Goal: Task Accomplishment & Management: Manage account settings

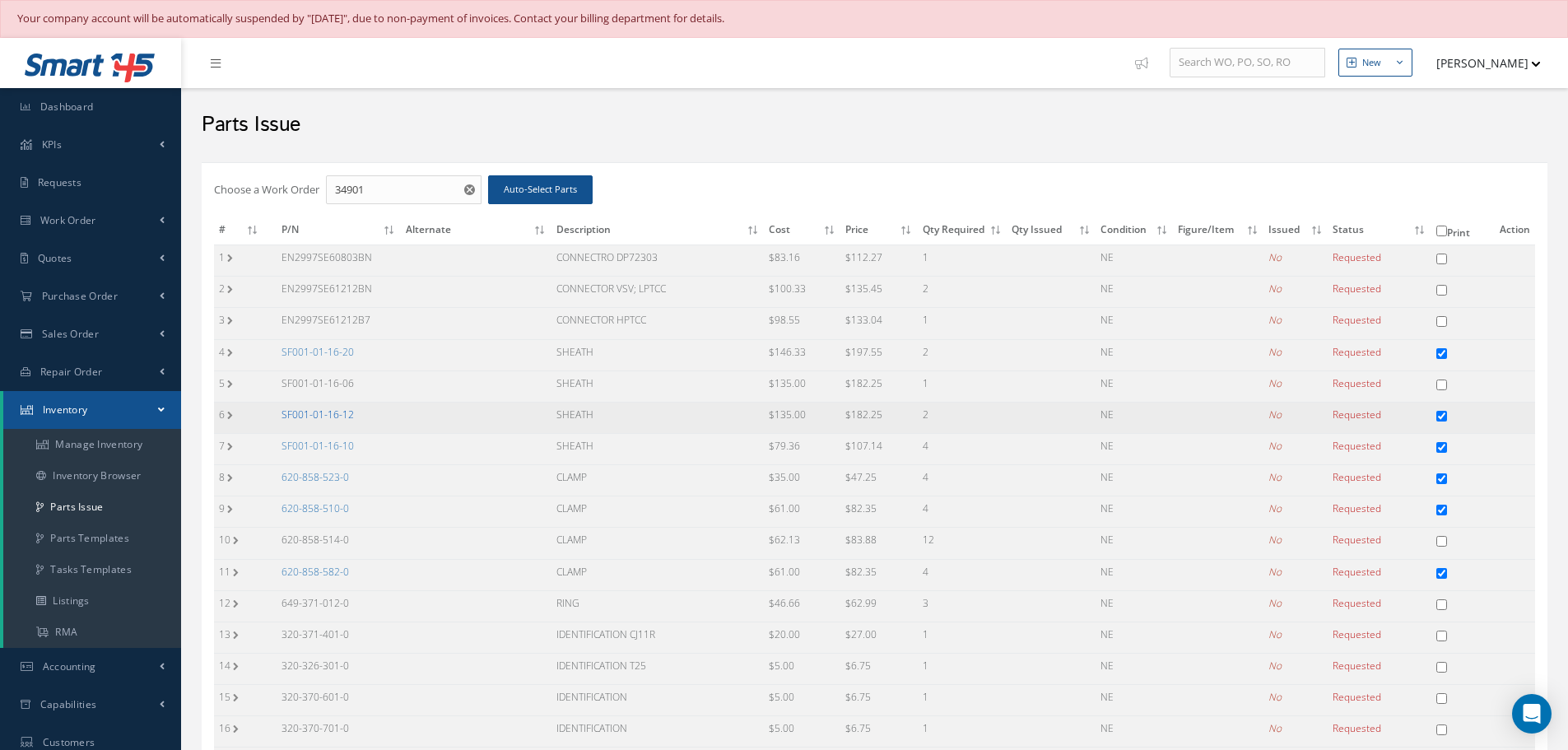
click at [312, 415] on link "SF001-01-16-12" at bounding box center [317, 415] width 72 height 14
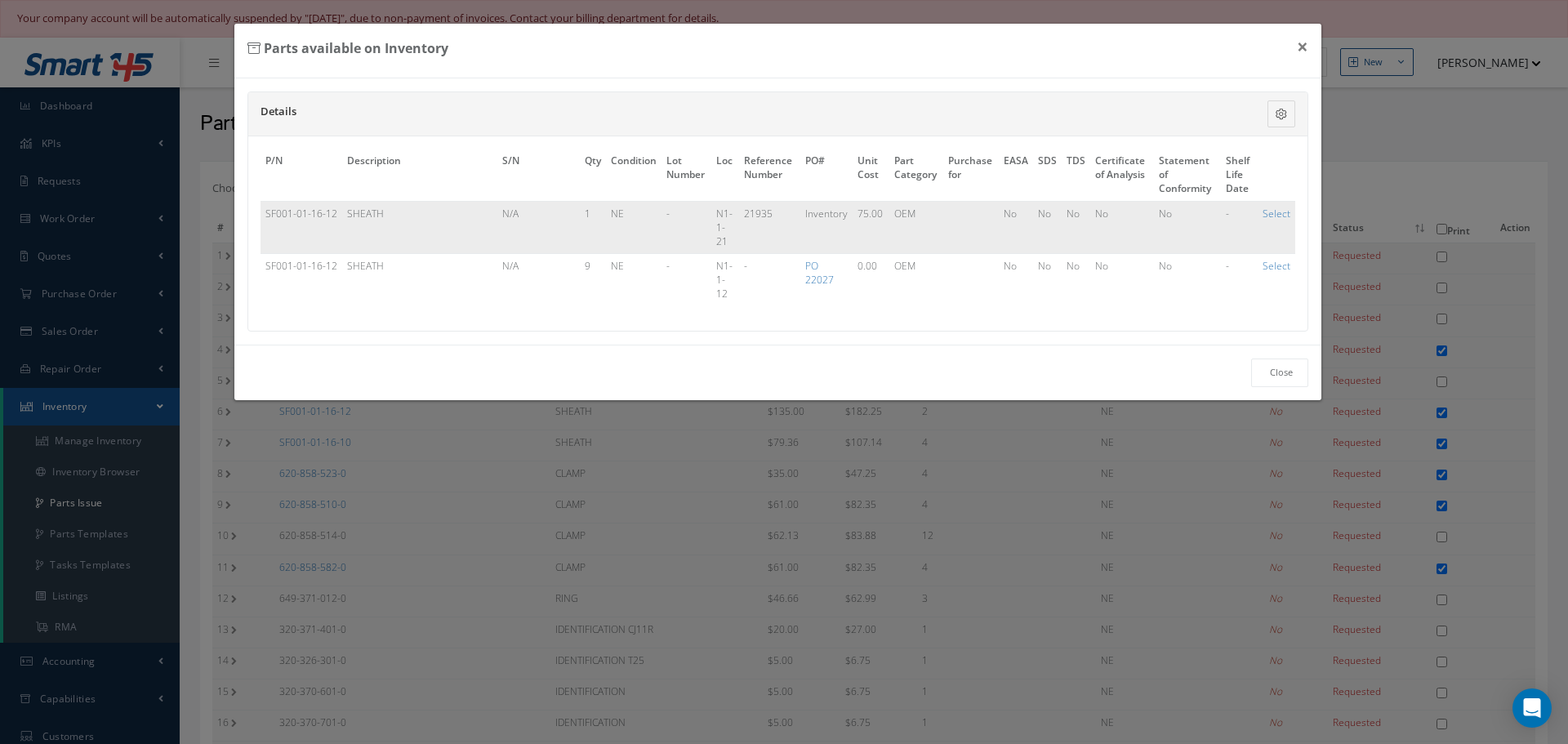
drag, startPoint x: 260, startPoint y: 206, endPoint x: 339, endPoint y: 217, distance: 79.8
click at [339, 217] on td "SF001-01-16-12" at bounding box center [301, 227] width 81 height 52
copy td "SF001-01-16-12"
drag, startPoint x: 348, startPoint y: 210, endPoint x: 390, endPoint y: 209, distance: 42.0
click at [389, 209] on td "SHEATH" at bounding box center [419, 227] width 155 height 52
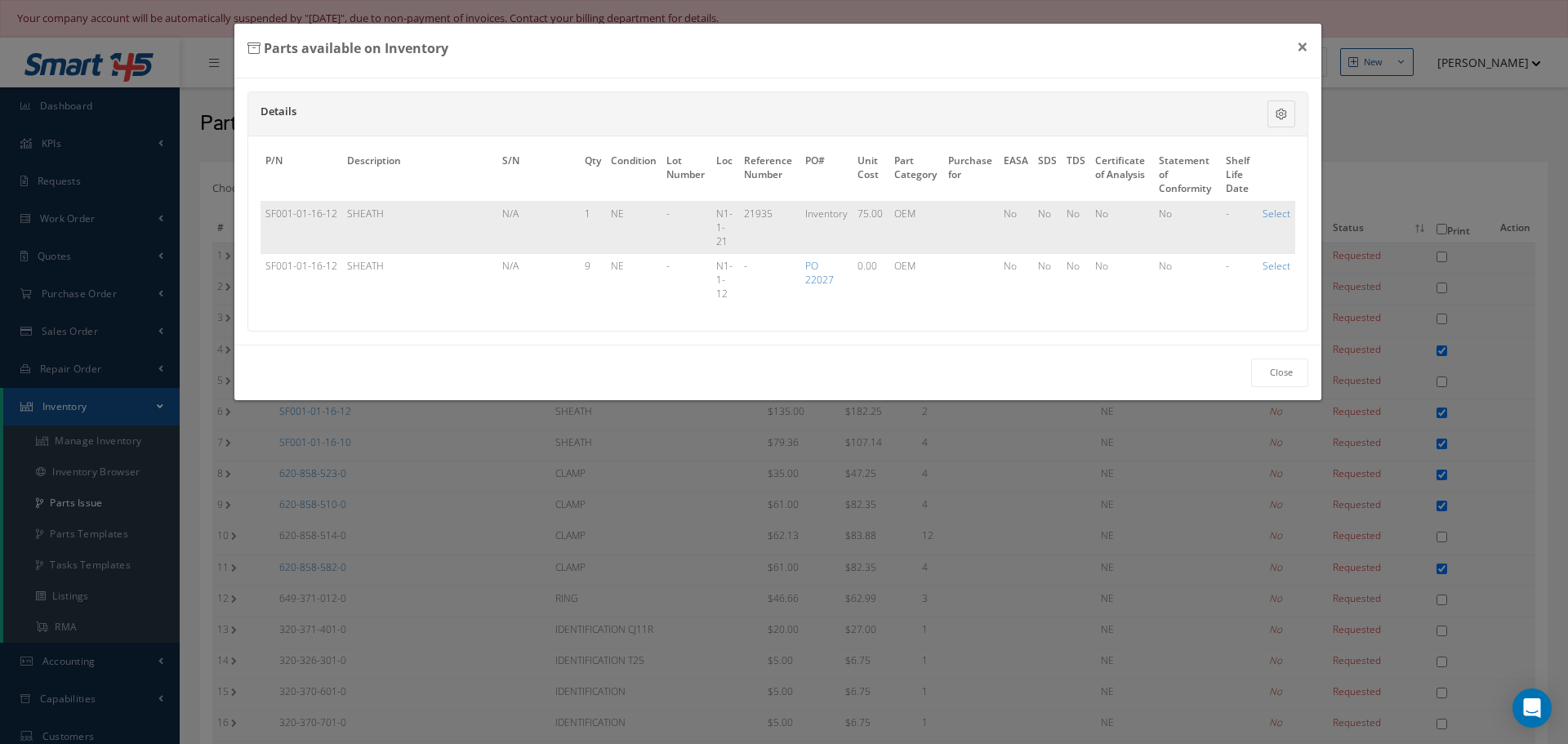
copy td "SHEATH"
click at [1300, 46] on button "×" at bounding box center [1302, 46] width 37 height 46
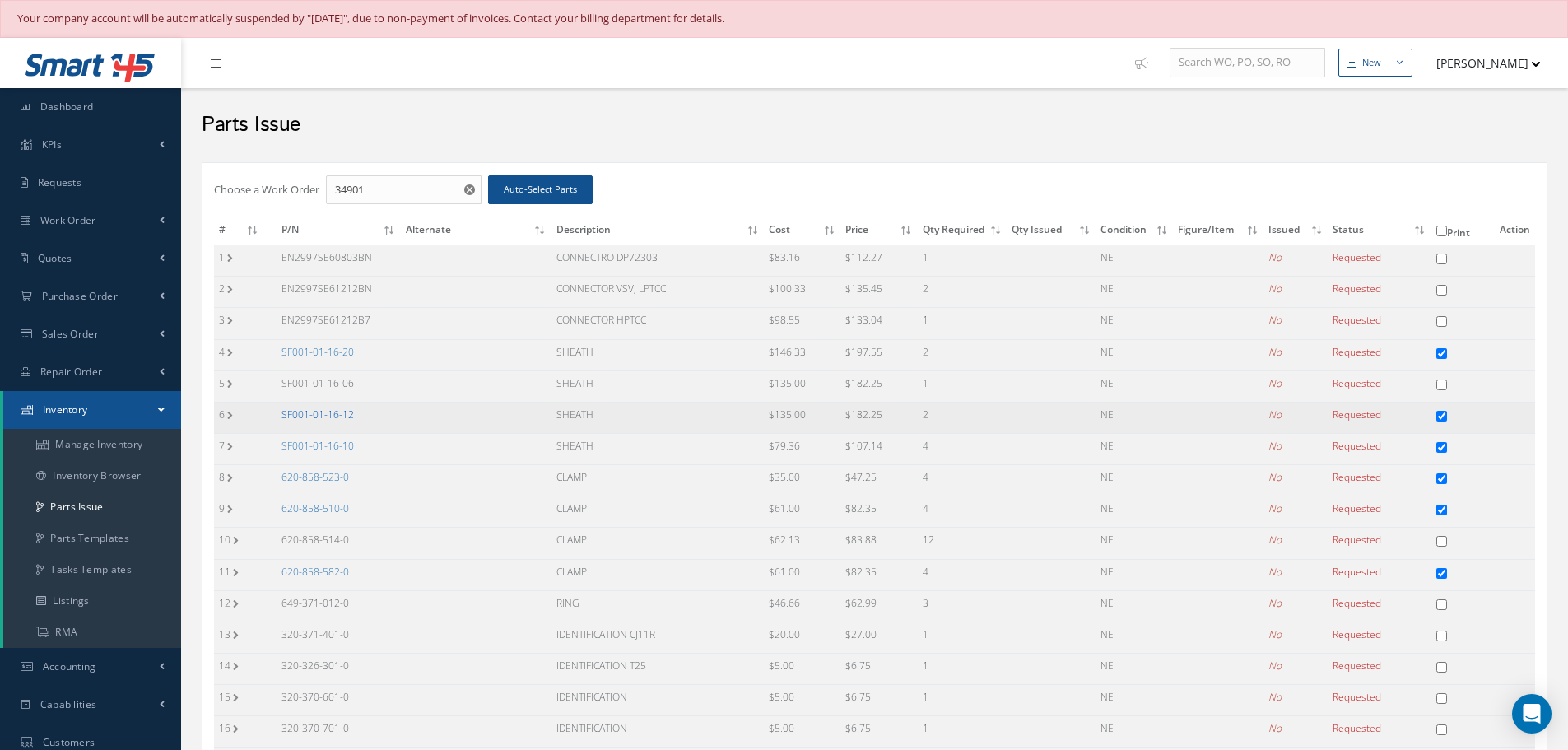
click at [335, 411] on link "SF001-01-16-12" at bounding box center [317, 415] width 72 height 14
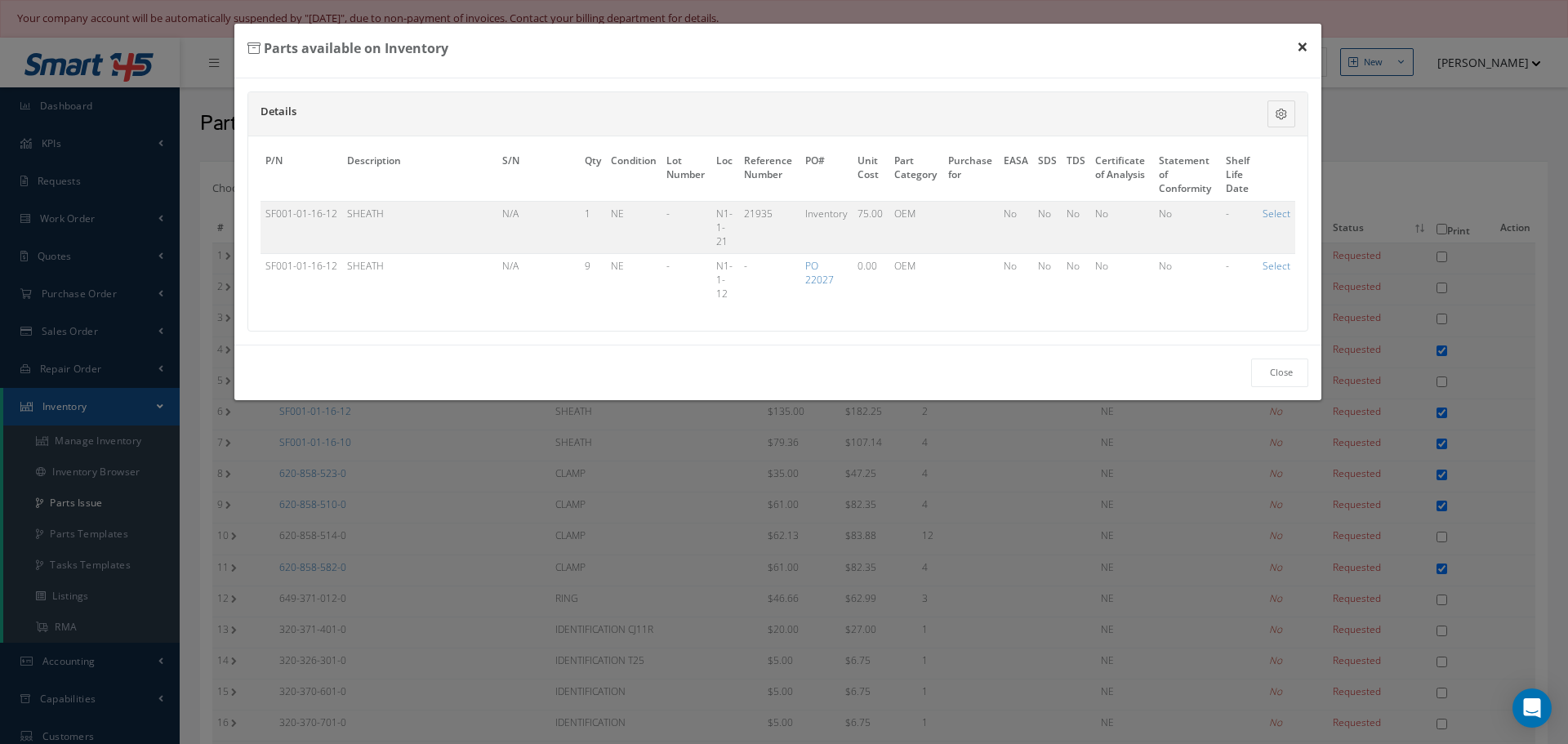
click at [1300, 54] on button "×" at bounding box center [1302, 46] width 37 height 46
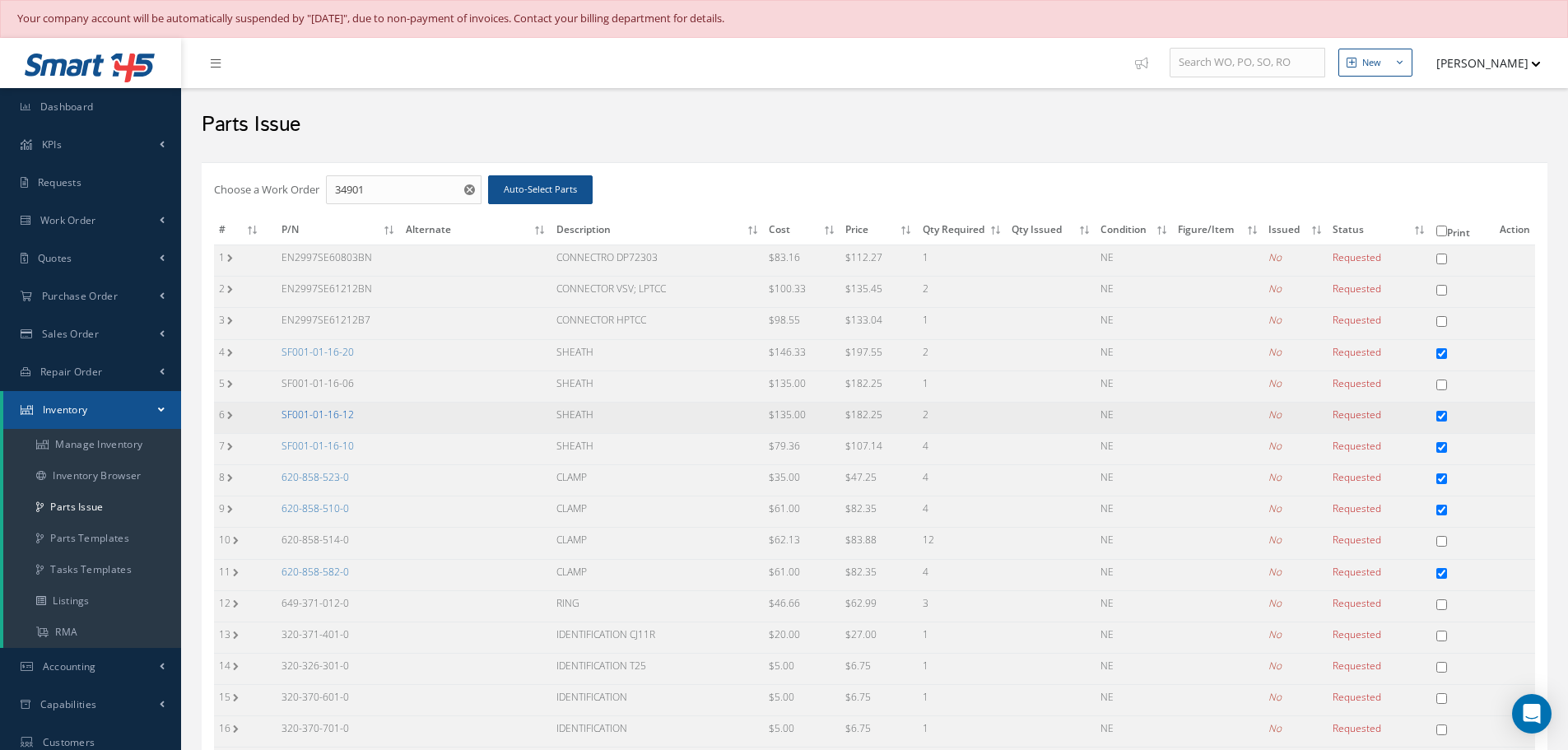
click at [331, 415] on link "SF001-01-16-12" at bounding box center [317, 415] width 72 height 14
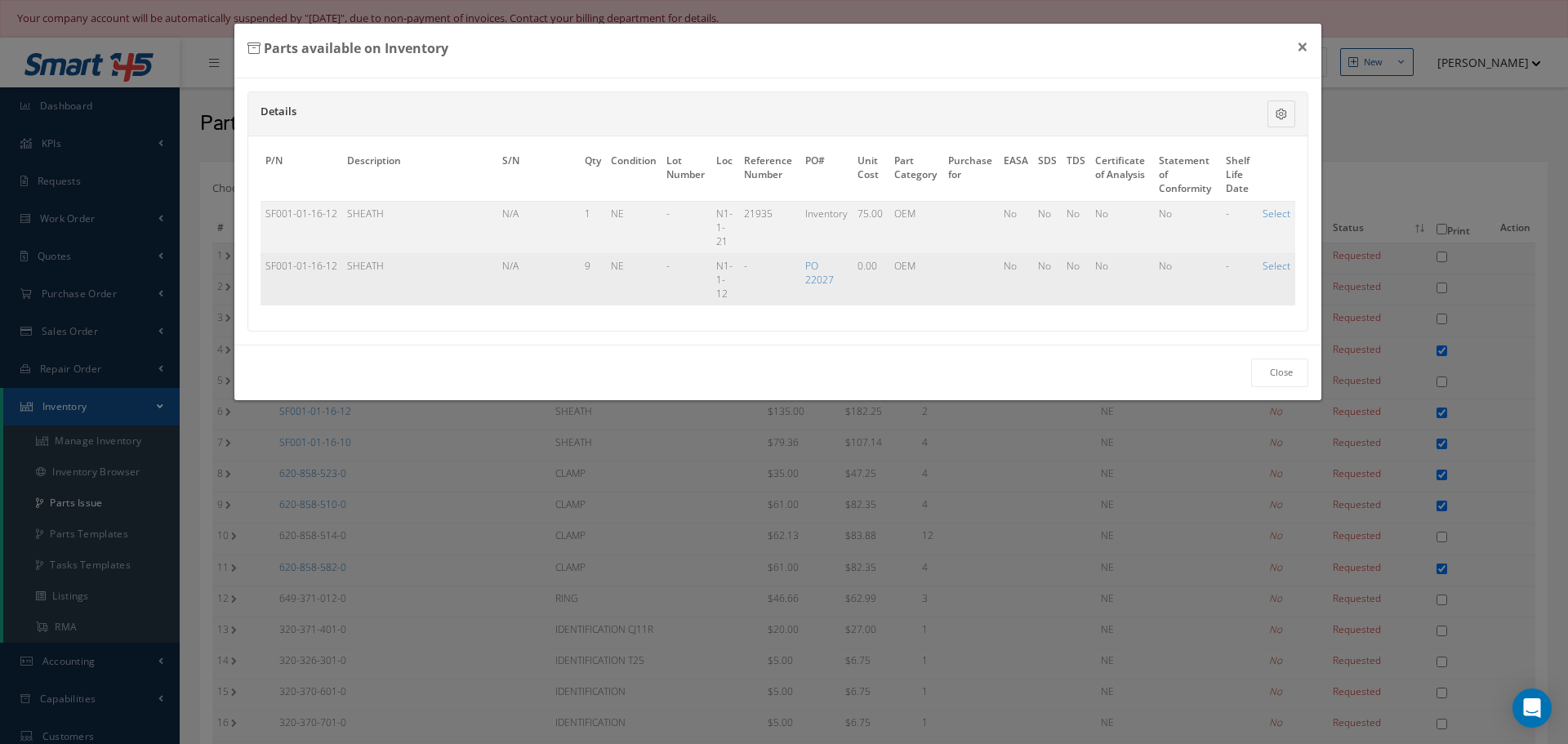
drag, startPoint x: 262, startPoint y: 259, endPoint x: 342, endPoint y: 264, distance: 80.2
click at [342, 264] on tr "SF001-01-16-12 SHEATH N/A 9 NE - - N1-1-12 - PO 22027 0.00 OEM No No No Yes No …" at bounding box center [778, 280] width 1035 height 52
copy tr "SF001-01-16-12"
click at [303, 282] on td "SF001-01-16-12" at bounding box center [301, 280] width 81 height 52
click at [269, 267] on td "SF001-01-16-12" at bounding box center [301, 280] width 81 height 52
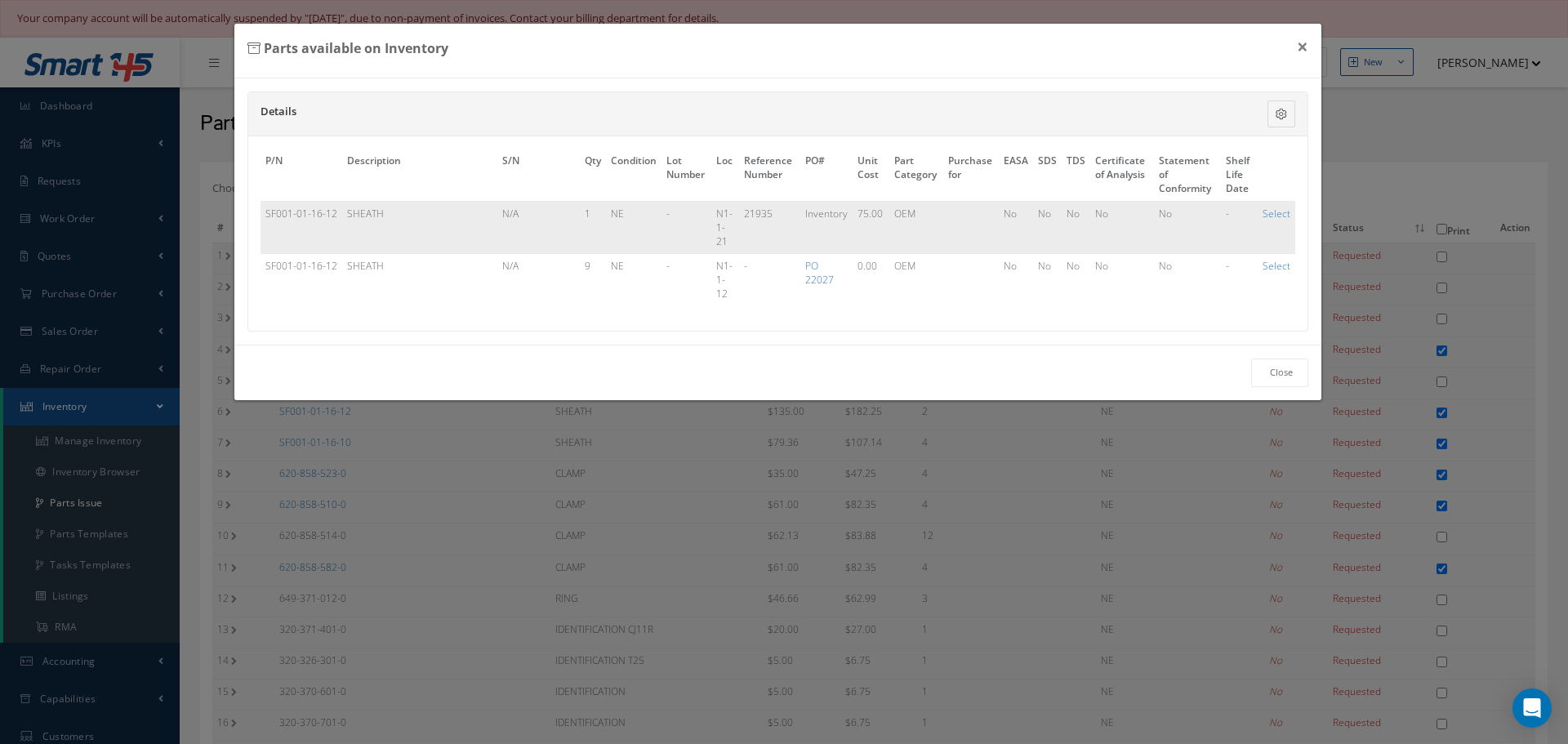
drag, startPoint x: 274, startPoint y: 258, endPoint x: 317, endPoint y: 229, distance: 51.9
click at [317, 229] on td "SF001-01-16-12" at bounding box center [301, 227] width 81 height 52
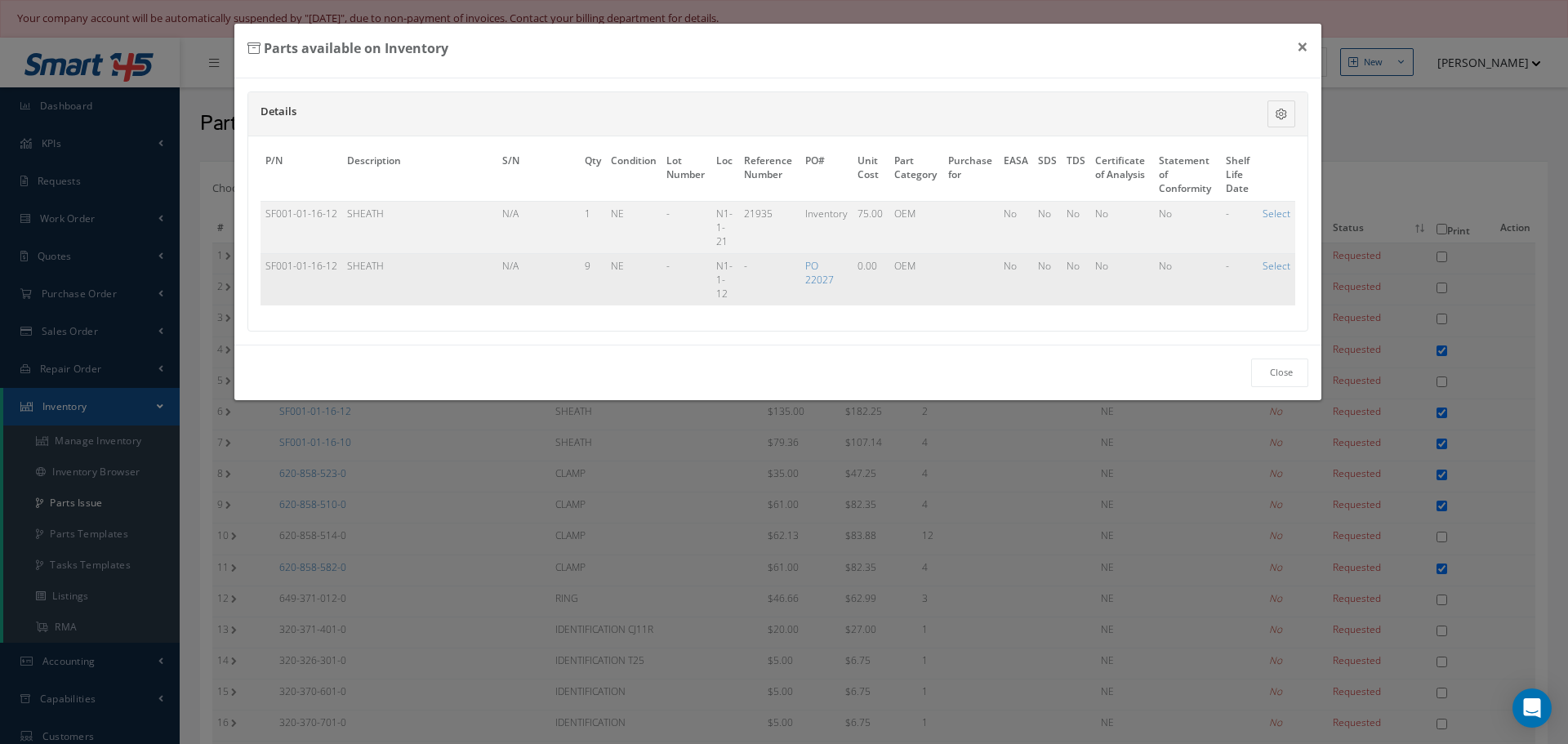
drag, startPoint x: 266, startPoint y: 266, endPoint x: 340, endPoint y: 270, distance: 74.1
click at [340, 270] on td "SF001-01-16-12" at bounding box center [301, 280] width 81 height 52
copy td "SF001-01-16-12"
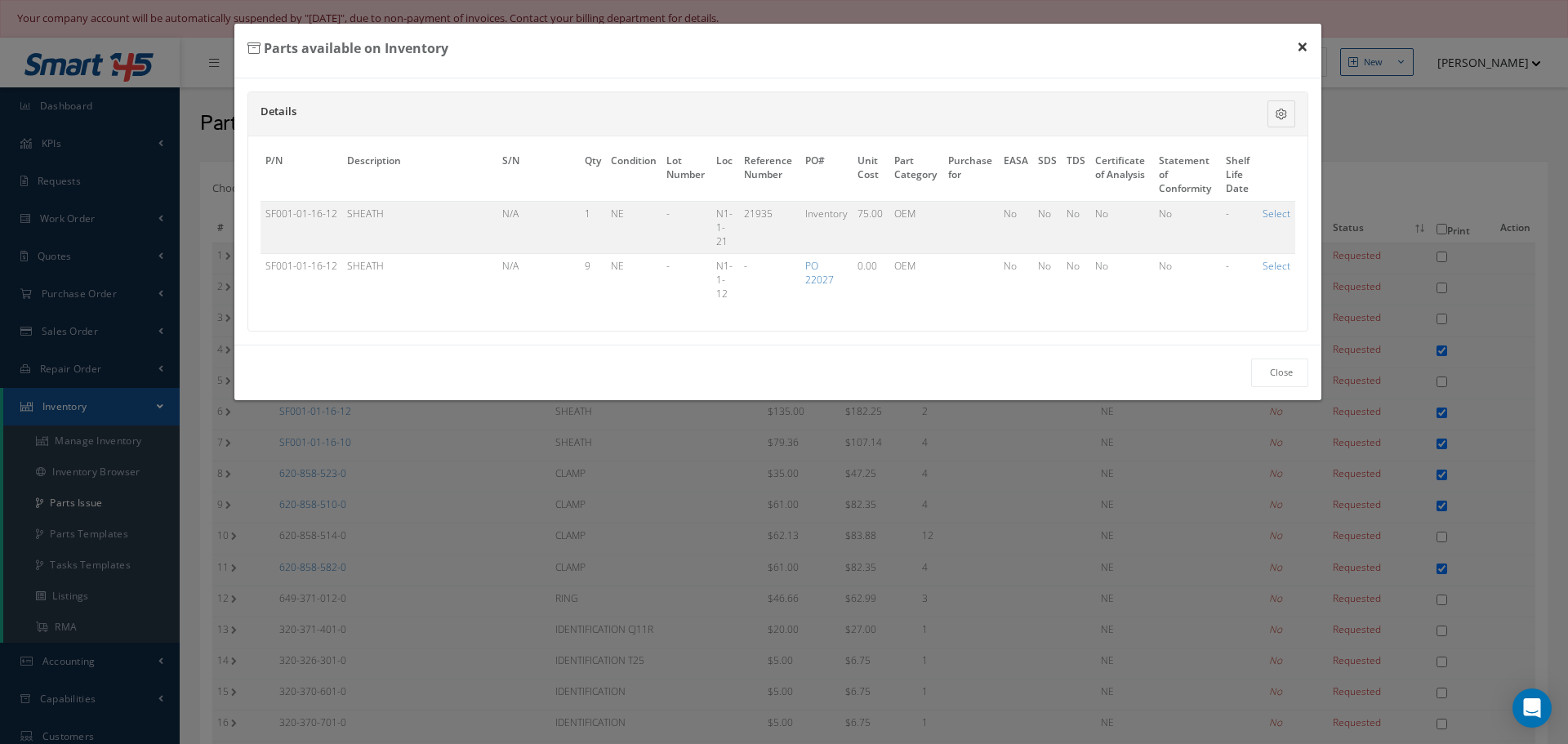
click at [1302, 47] on button "×" at bounding box center [1302, 46] width 37 height 46
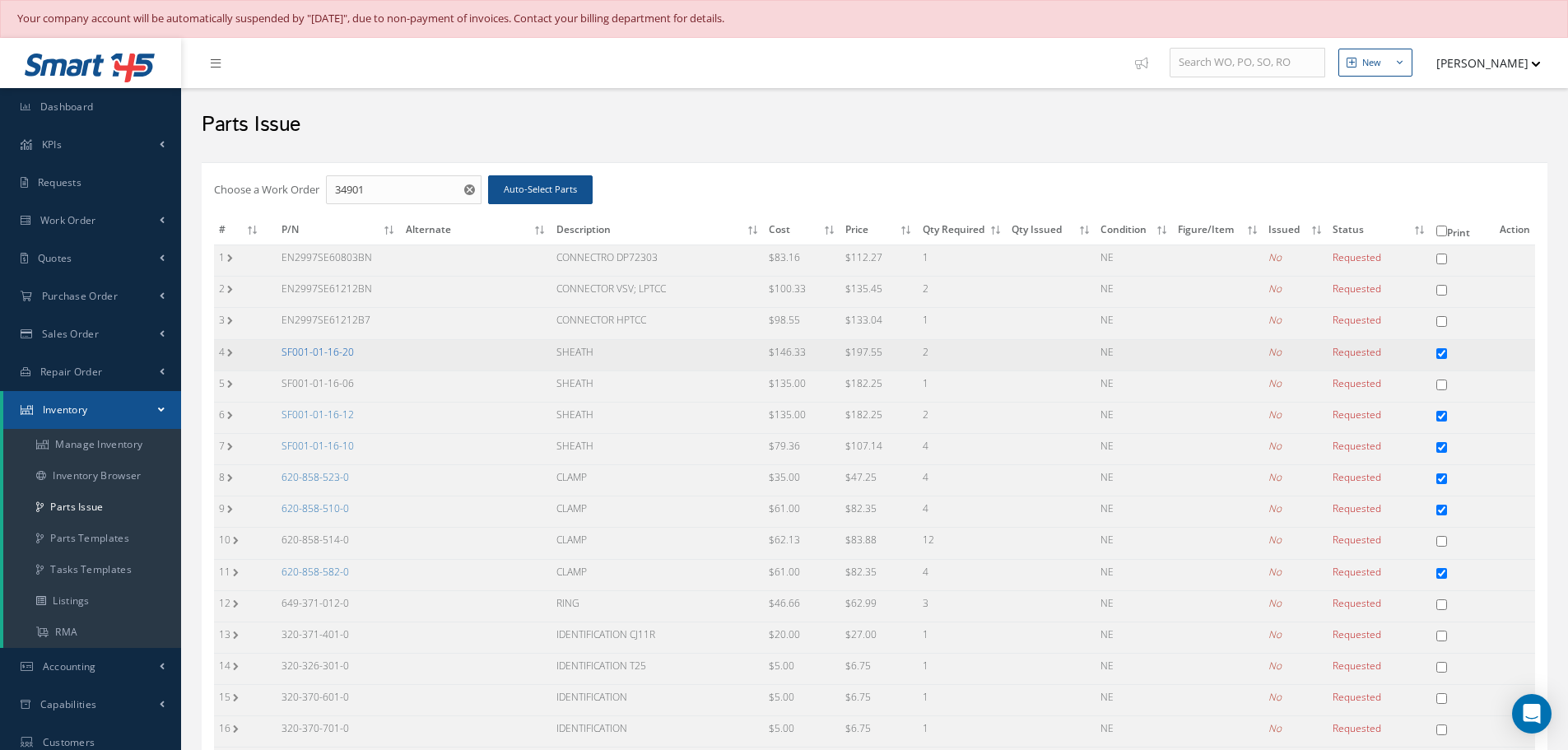
click at [321, 354] on link "SF001-01-16-20" at bounding box center [317, 352] width 72 height 14
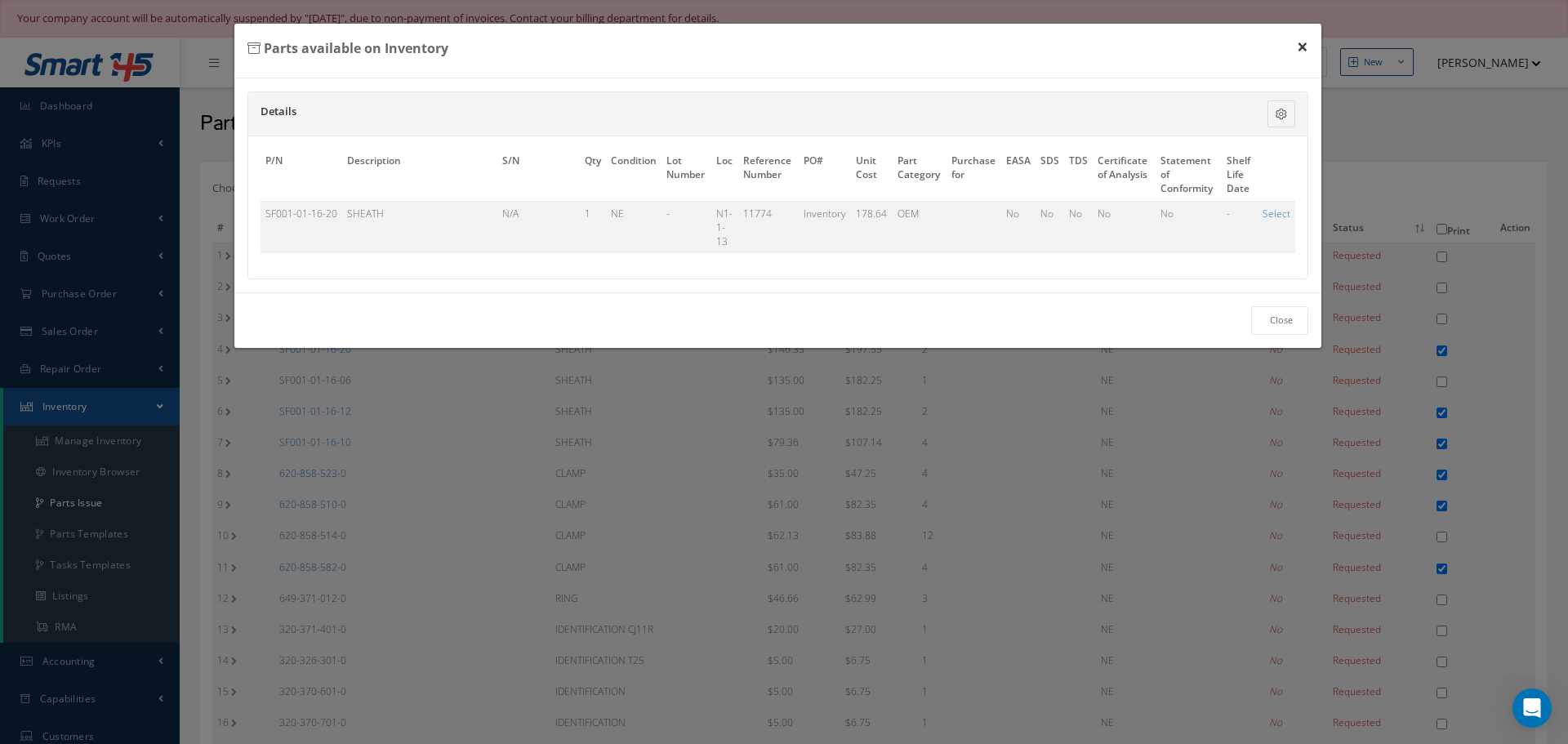
click at [1306, 45] on button "×" at bounding box center [1302, 46] width 37 height 46
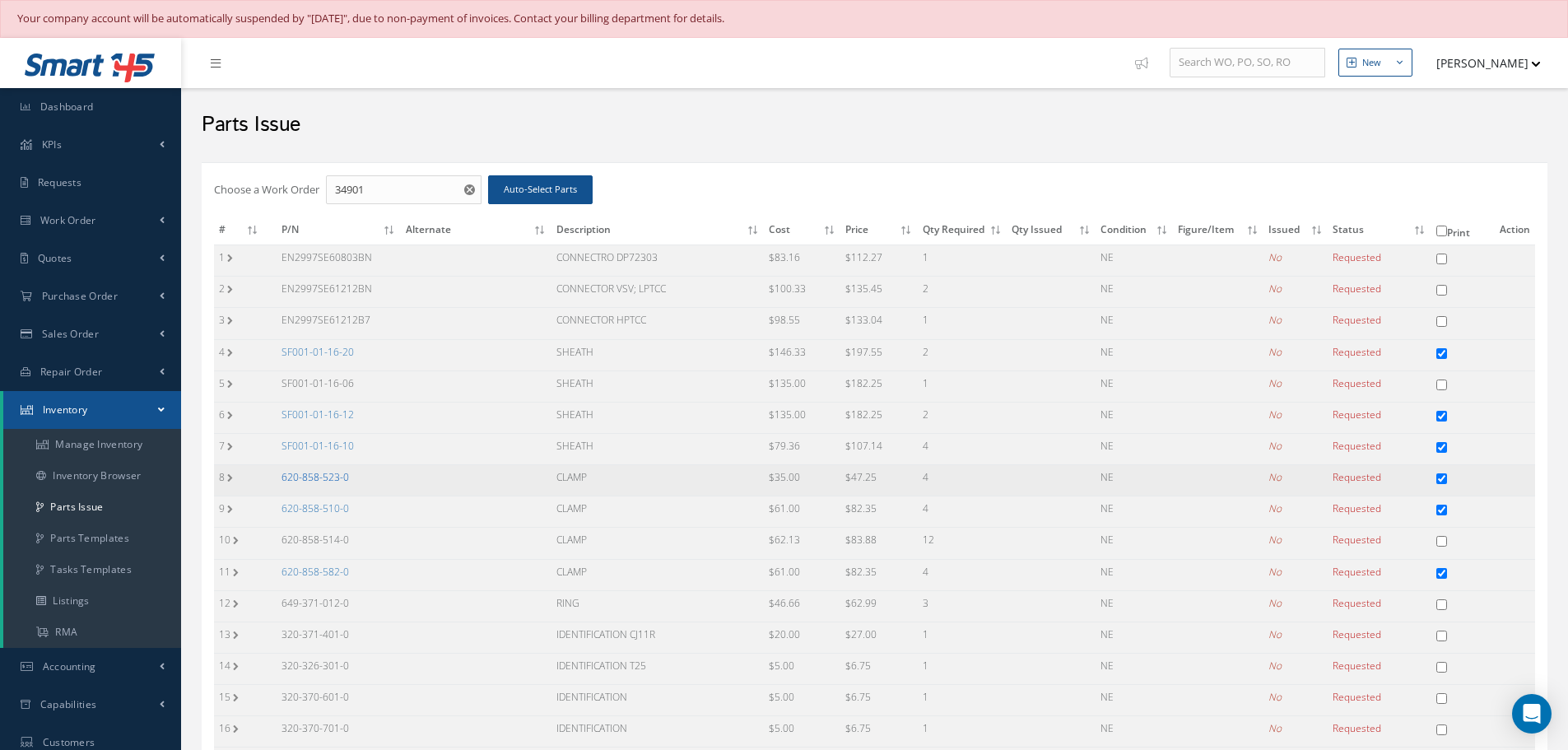
click at [322, 481] on link "620-858-523-0" at bounding box center [314, 477] width 67 height 14
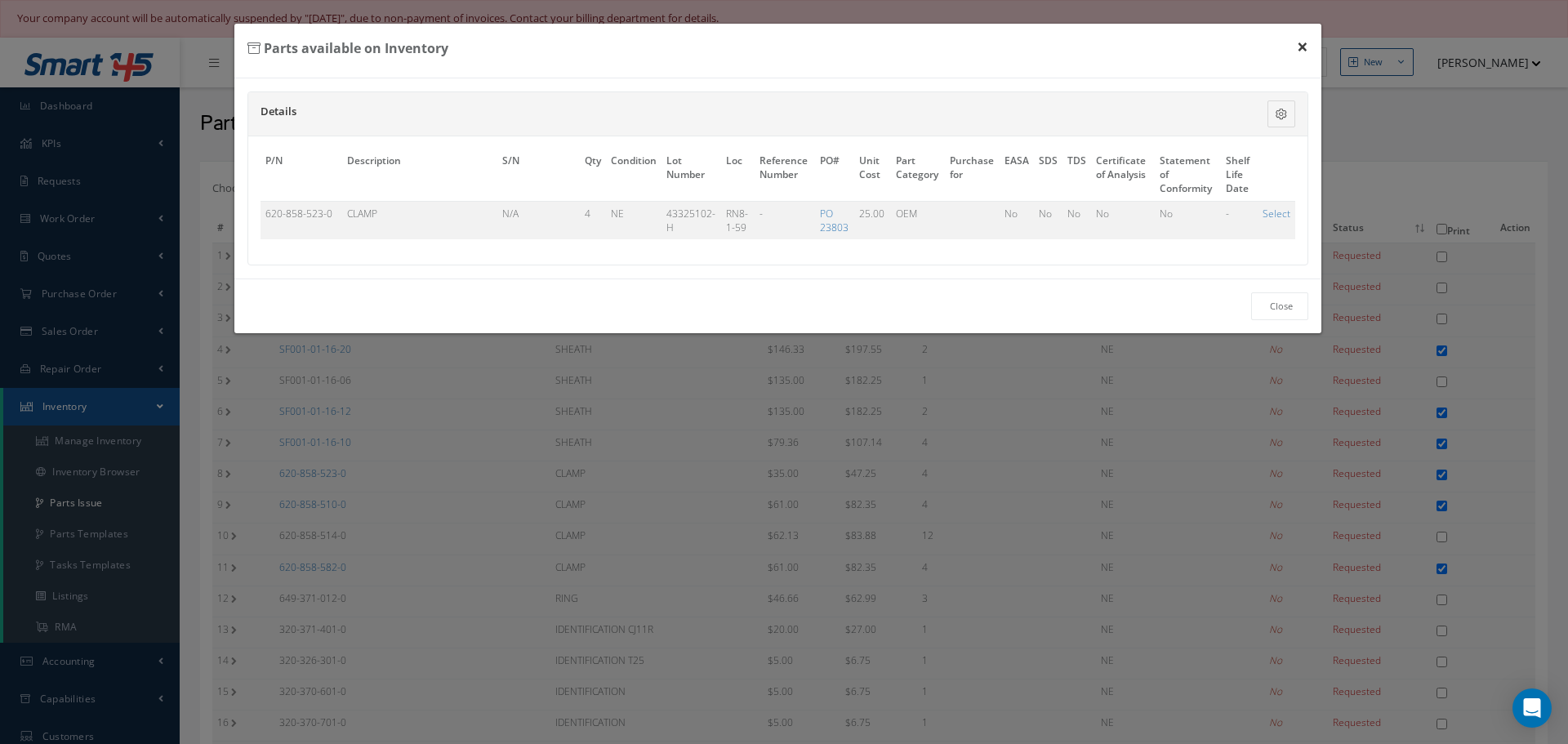
click at [1303, 46] on button "×" at bounding box center [1302, 46] width 37 height 46
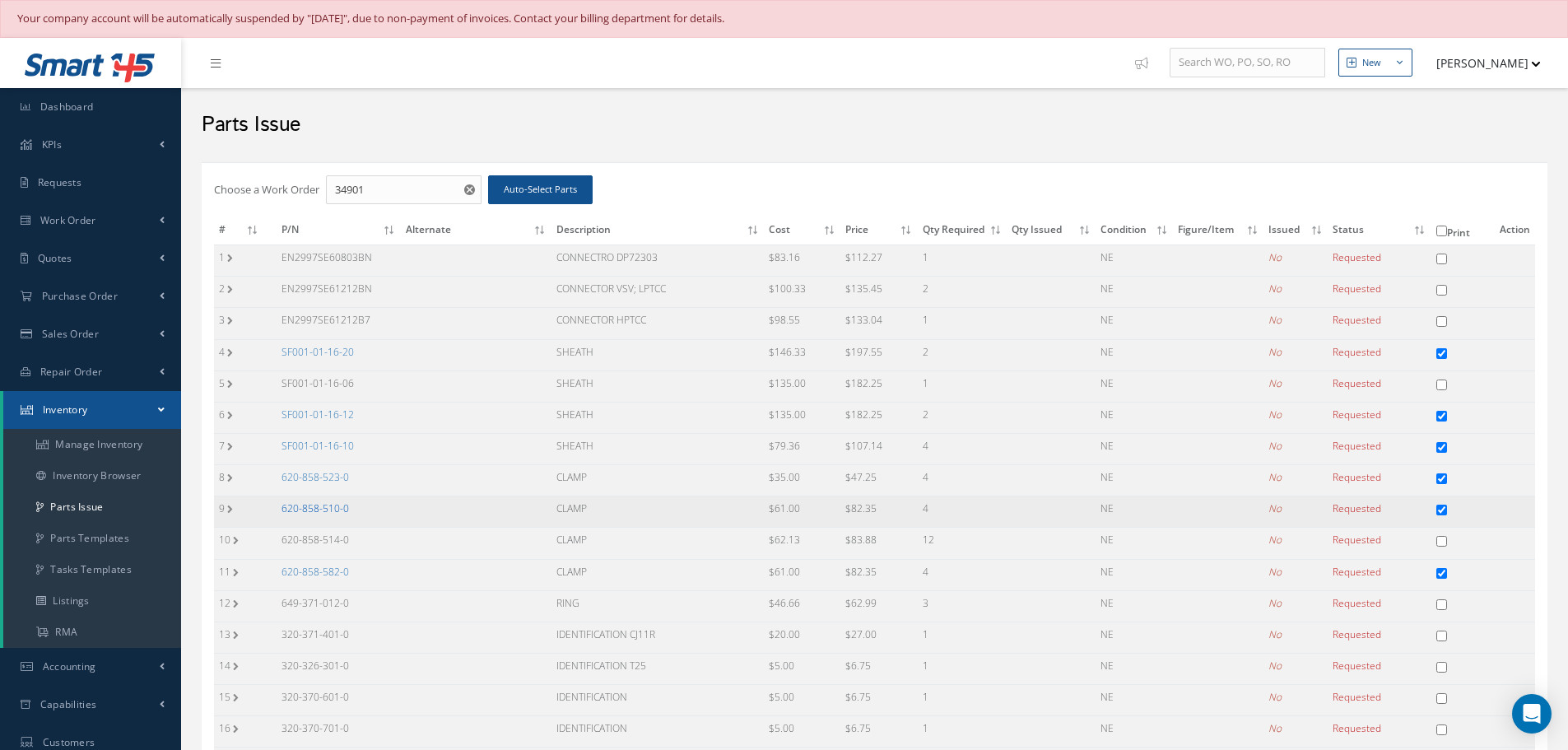
click at [305, 505] on link "620-858-510-0" at bounding box center [314, 508] width 67 height 14
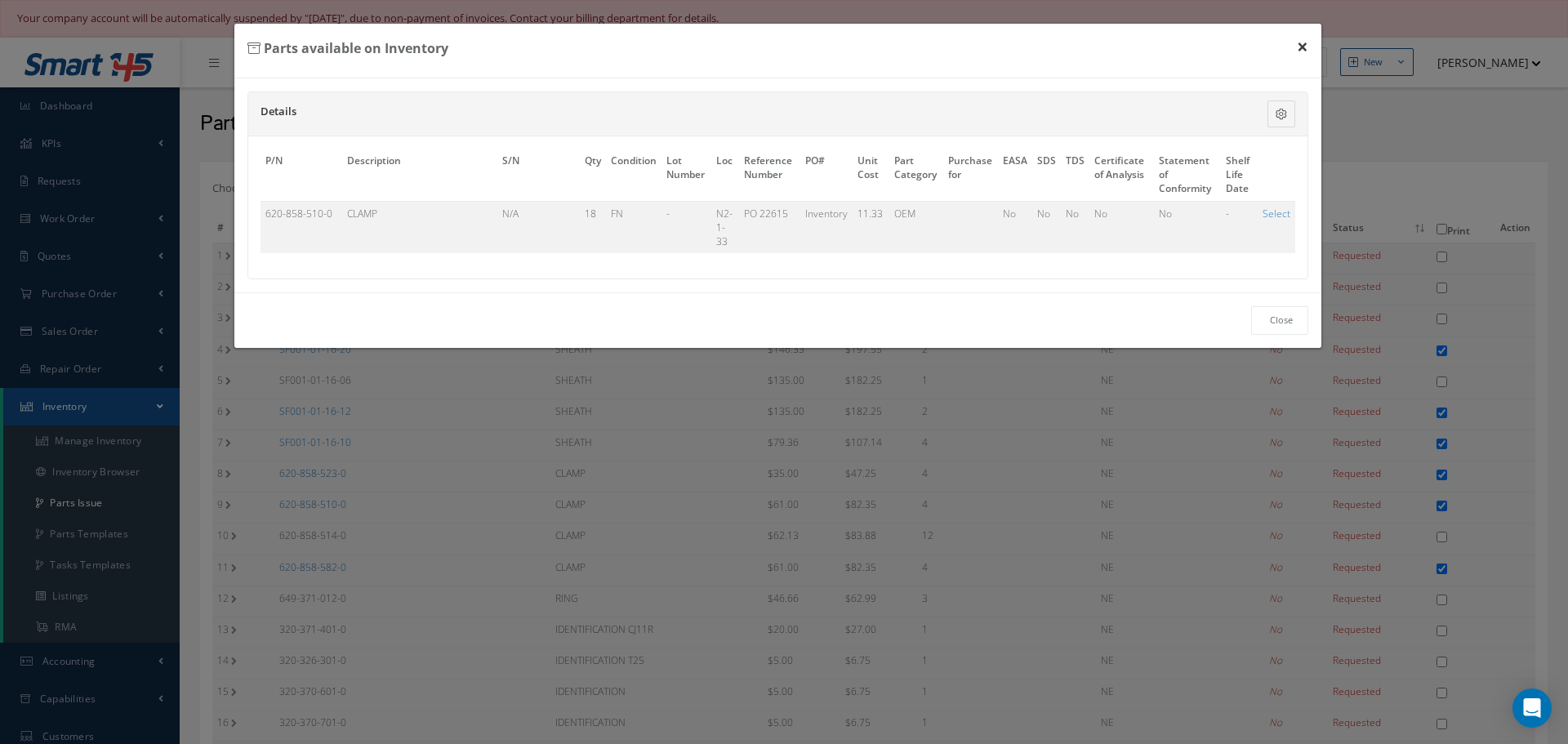
click at [1306, 42] on button "×" at bounding box center [1302, 46] width 37 height 46
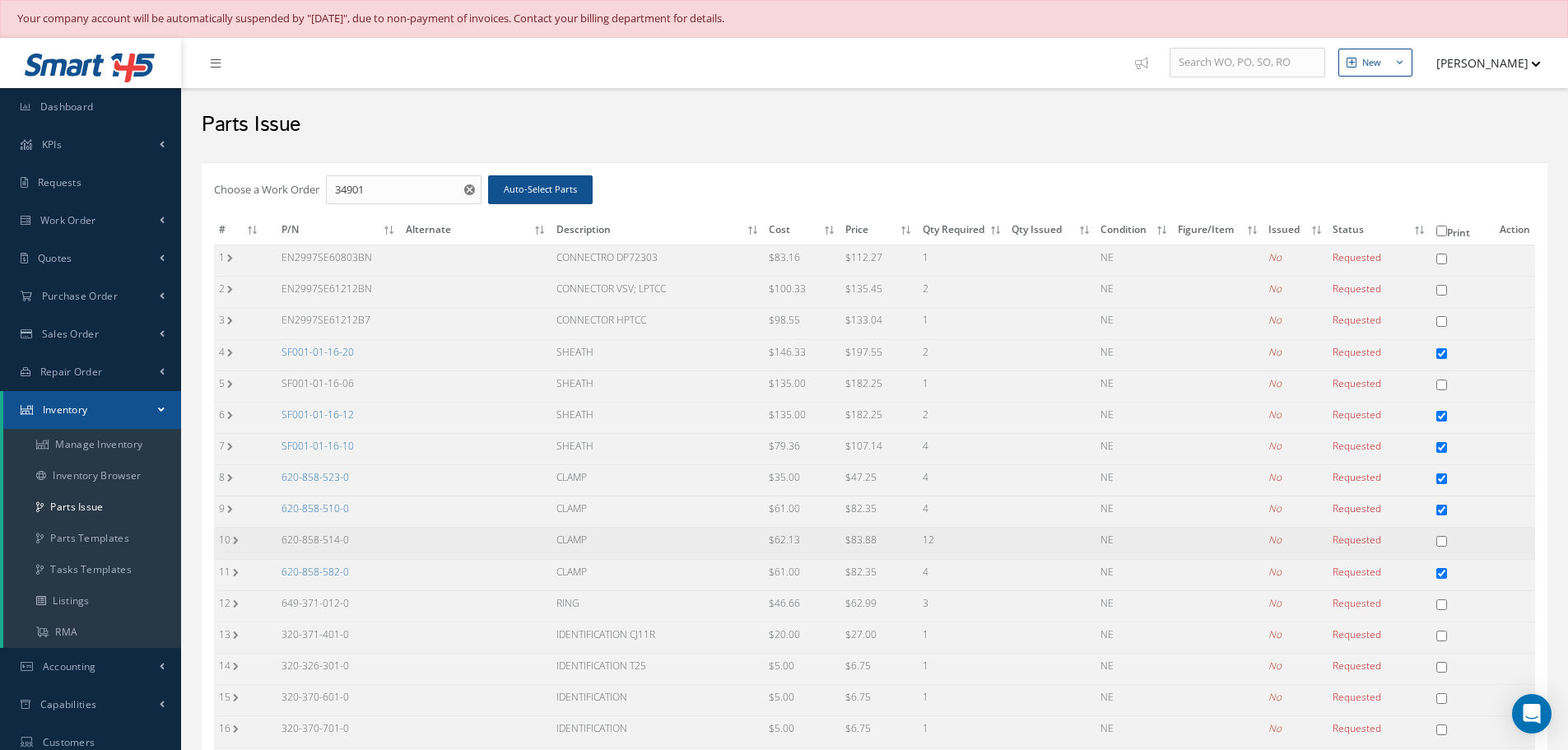
drag, startPoint x: 278, startPoint y: 534, endPoint x: 392, endPoint y: 546, distance: 114.6
click at [392, 546] on td "620-858-514-0" at bounding box center [339, 543] width 124 height 31
copy td "620-858-514-0"
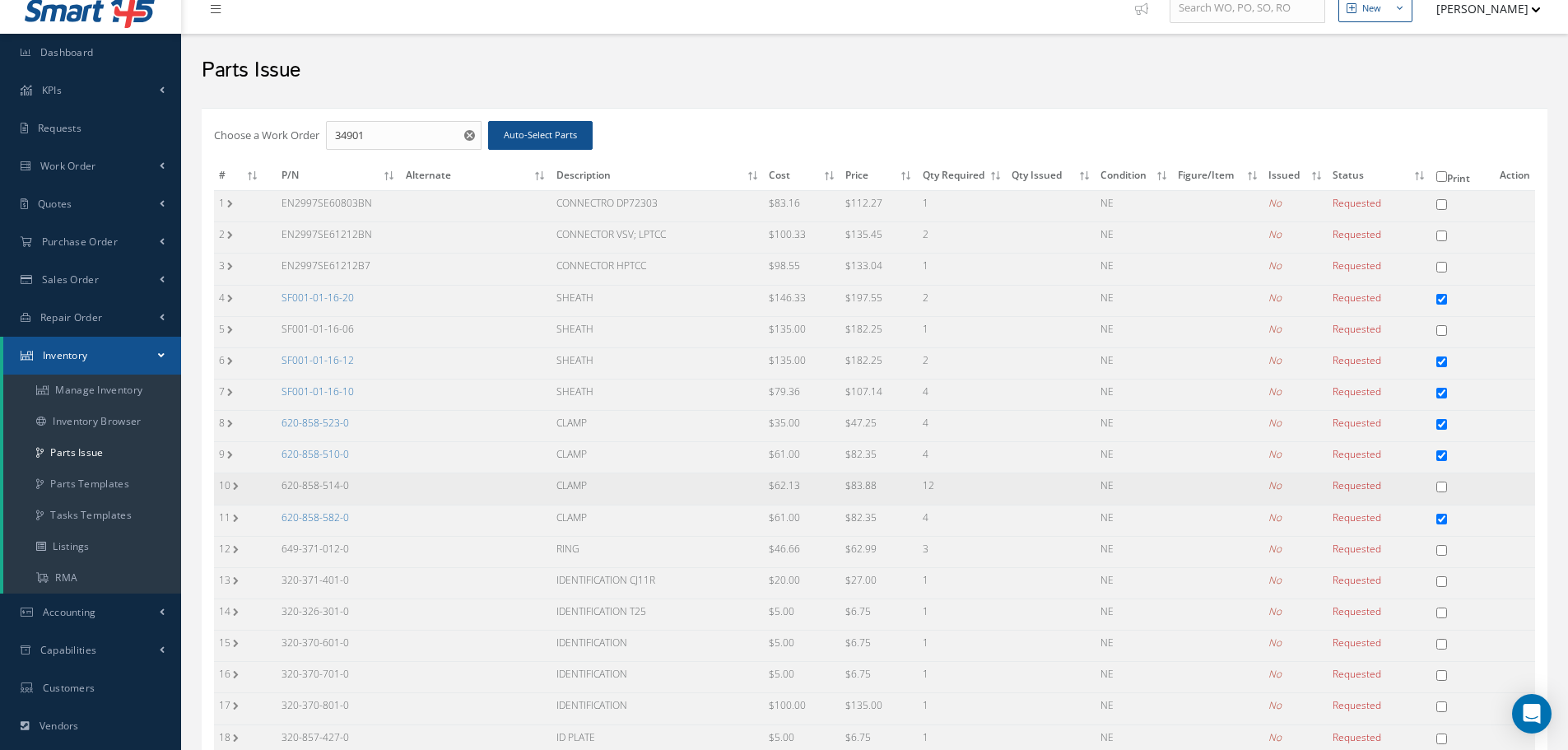
scroll to position [82, 0]
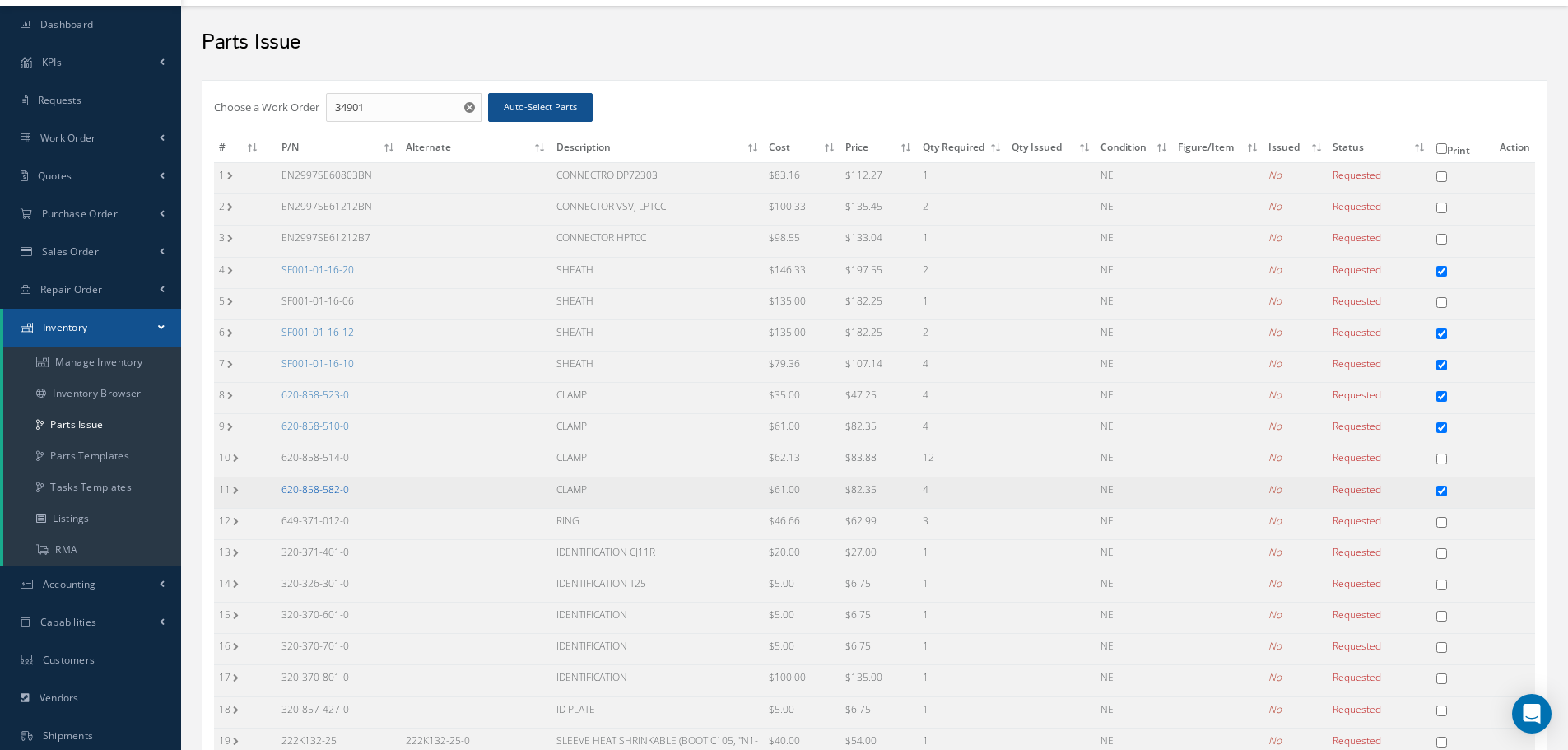
click at [308, 488] on link "620-858-582-0" at bounding box center [314, 489] width 67 height 14
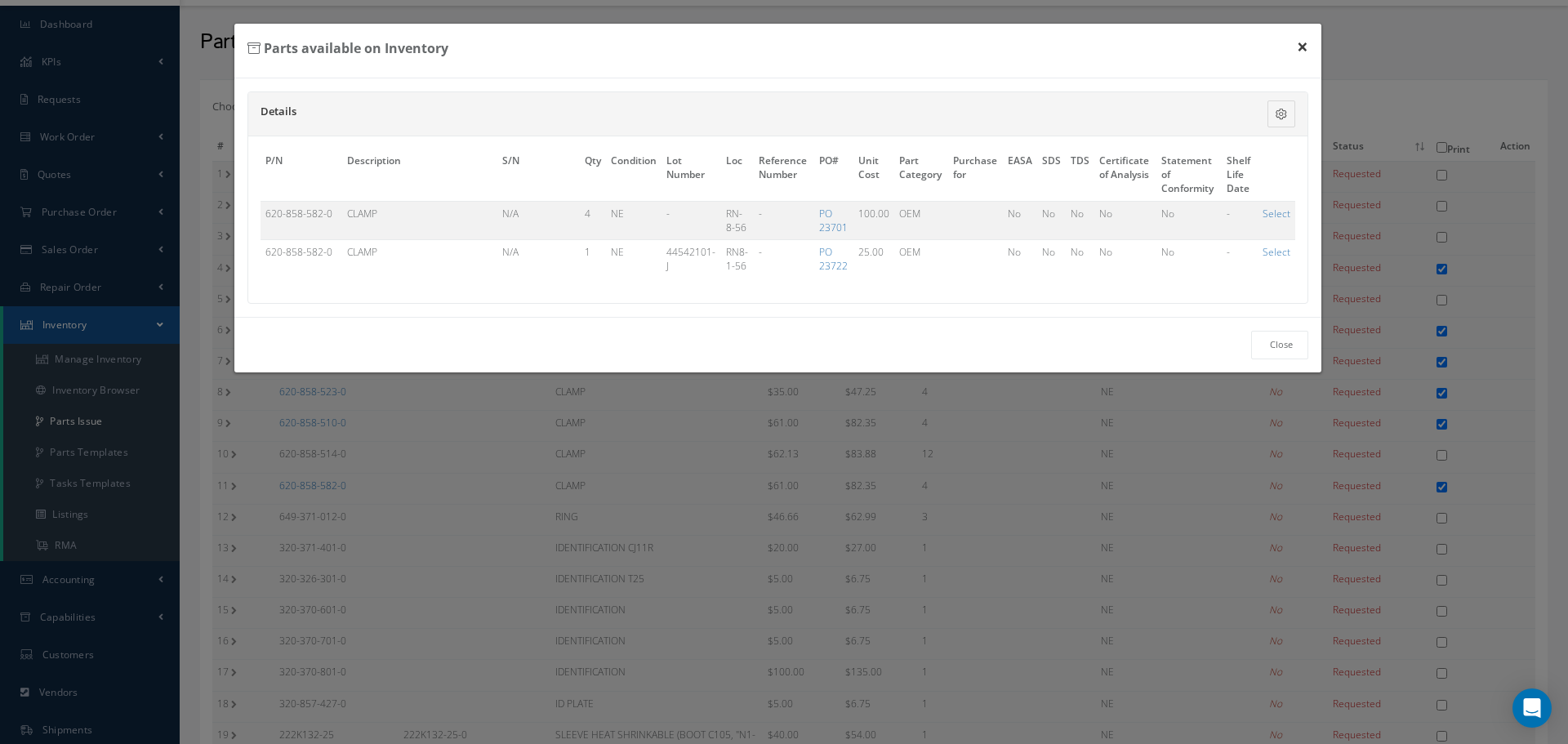
click at [1297, 49] on button "×" at bounding box center [1302, 46] width 37 height 46
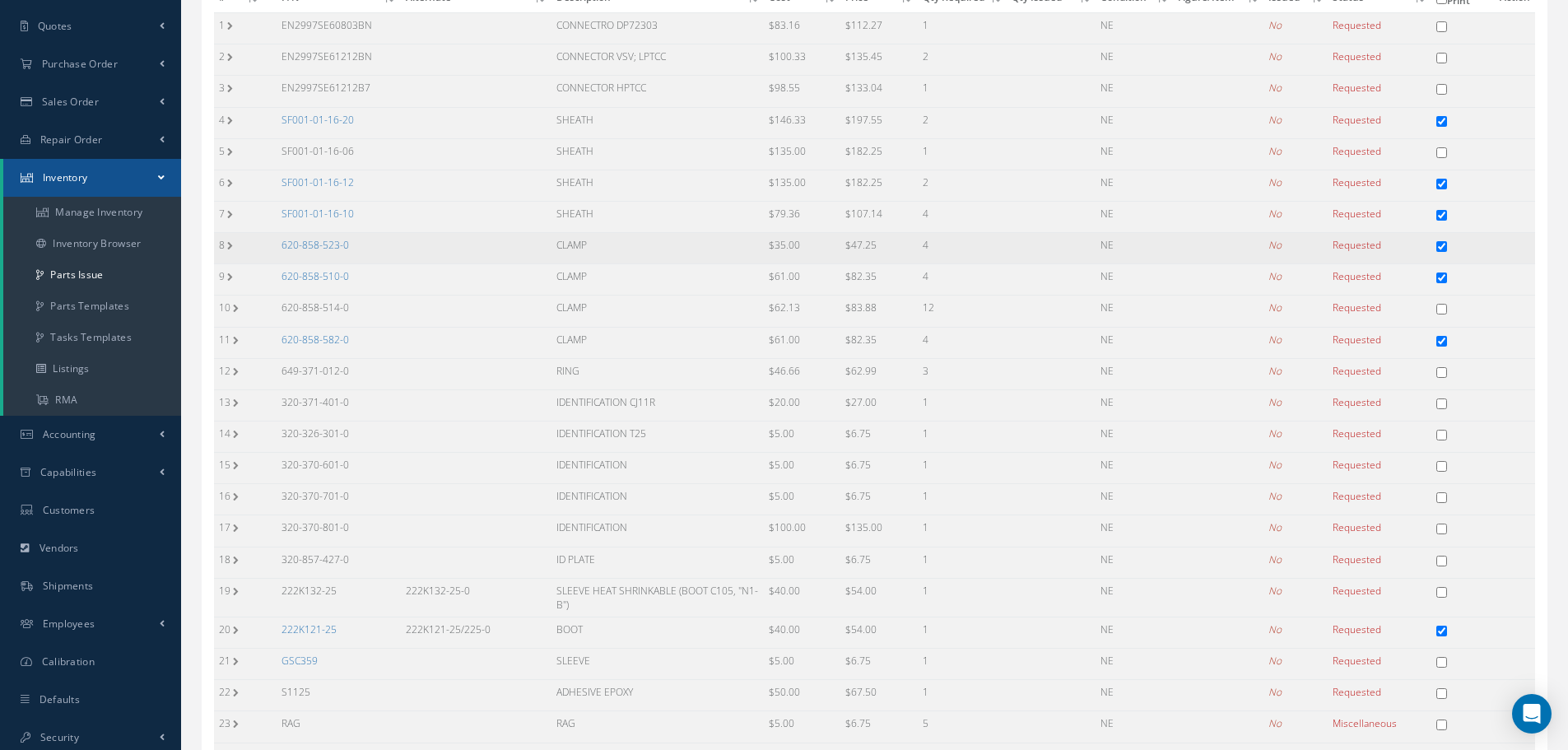
scroll to position [247, 0]
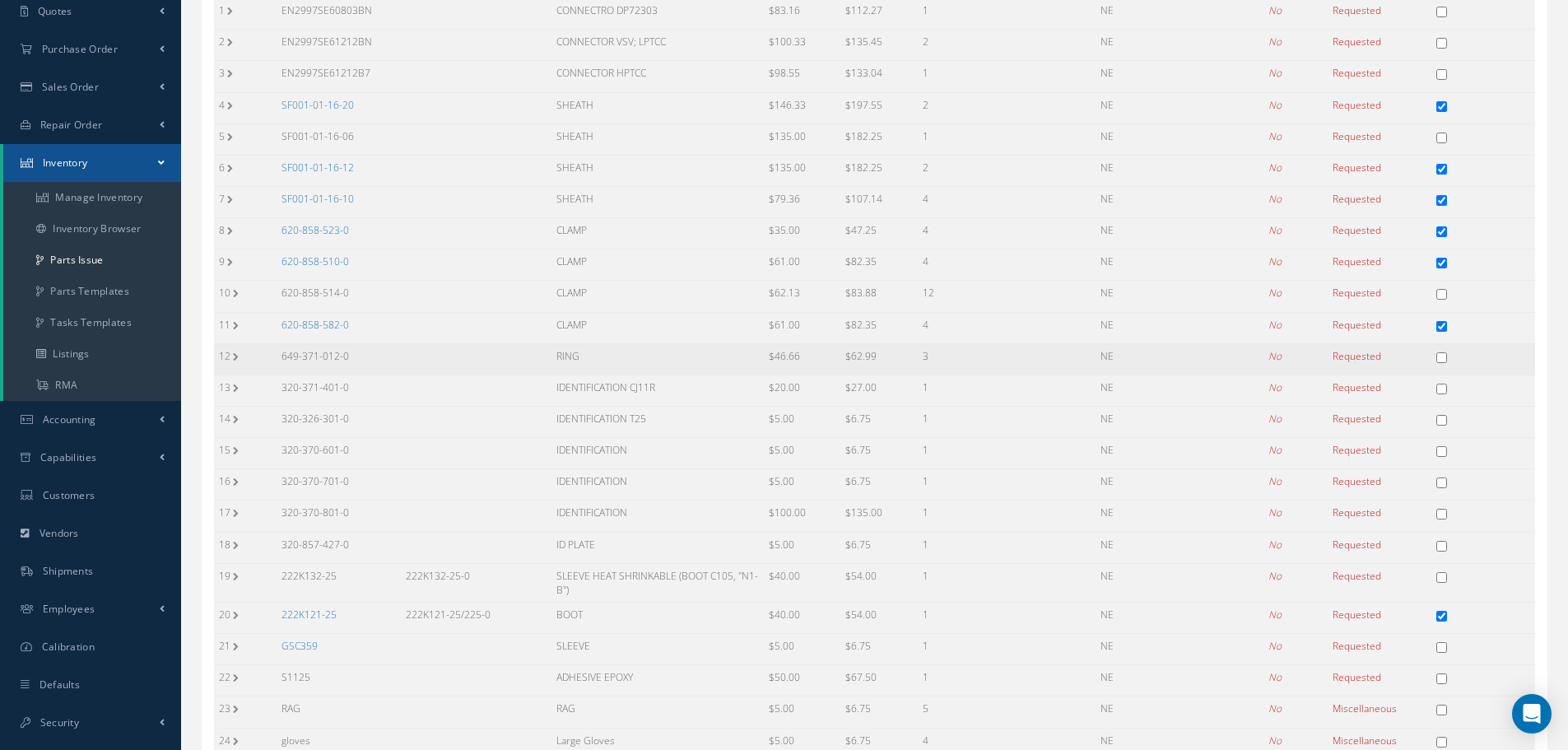
drag, startPoint x: 277, startPoint y: 352, endPoint x: 369, endPoint y: 359, distance: 92.3
click at [369, 359] on td "649-371-012-0" at bounding box center [339, 359] width 124 height 31
copy td "649-371-012-0"
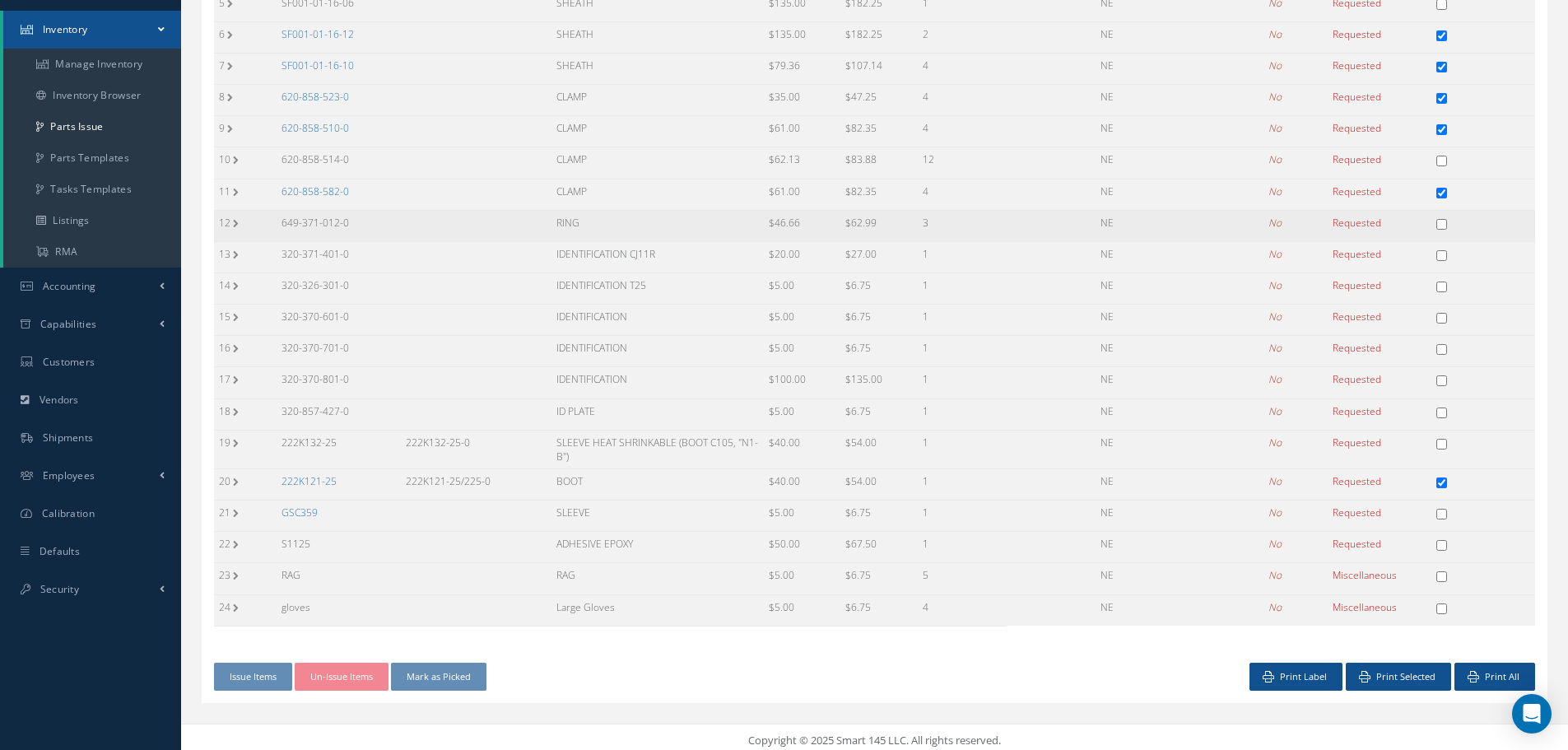
scroll to position [387, 0]
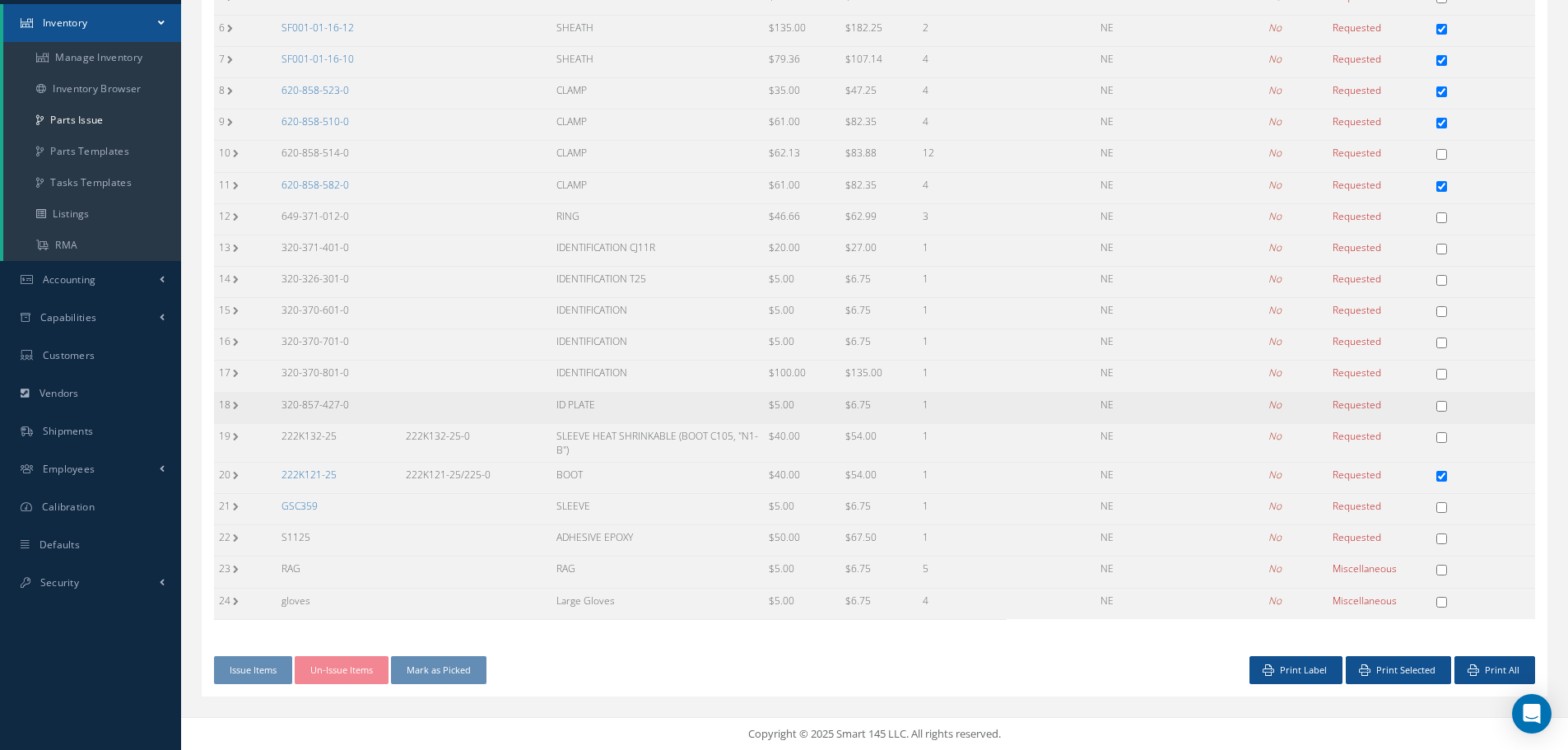
drag, startPoint x: 279, startPoint y: 400, endPoint x: 368, endPoint y: 410, distance: 89.6
click at [368, 410] on td "320-857-427-0" at bounding box center [339, 408] width 124 height 31
copy td "320-857-427-0"
drag, startPoint x: 554, startPoint y: 398, endPoint x: 622, endPoint y: 409, distance: 68.9
click at [622, 409] on td "ID PLATE" at bounding box center [657, 408] width 212 height 31
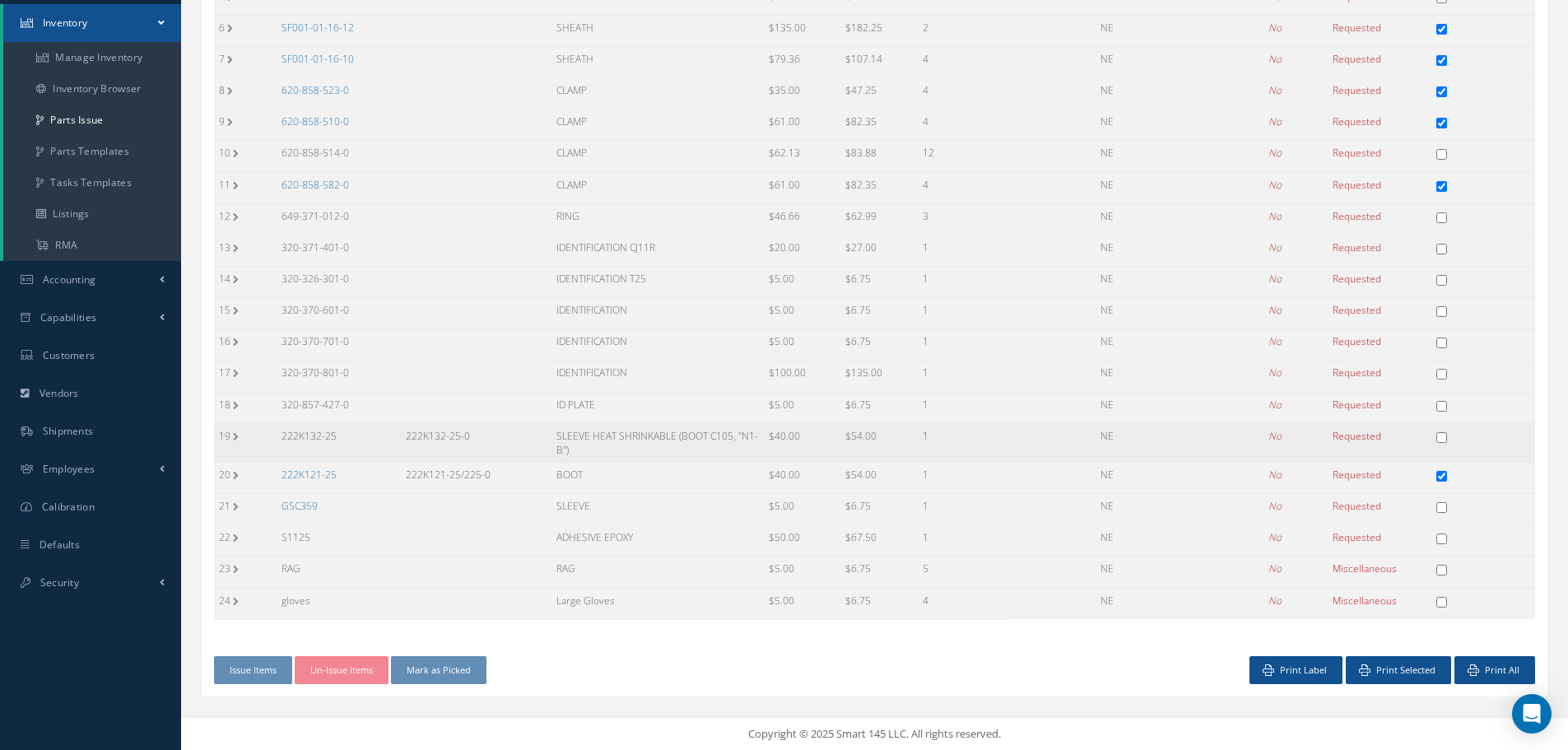
copy td "ID PLATE"
drag, startPoint x: 279, startPoint y: 432, endPoint x: 354, endPoint y: 438, distance: 75.2
click at [354, 438] on td "222K132-25" at bounding box center [339, 442] width 124 height 38
copy td "222K132-25"
drag, startPoint x: 401, startPoint y: 428, endPoint x: 490, endPoint y: 440, distance: 89.8
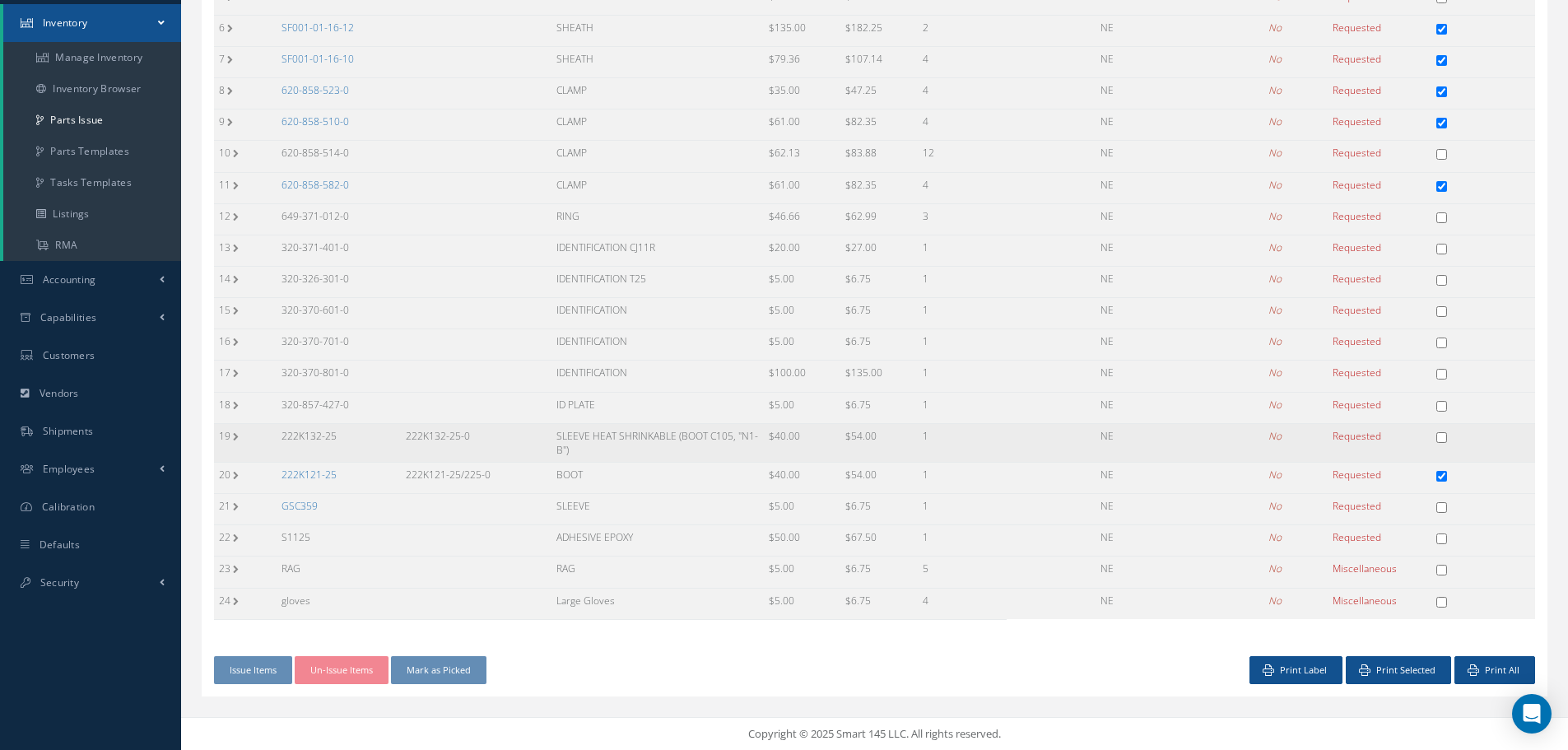
click at [490, 440] on td "222K132-25-0" at bounding box center [476, 442] width 150 height 38
copy td "222K132-25-0"
drag, startPoint x: 554, startPoint y: 436, endPoint x: 758, endPoint y: 446, distance: 204.2
click at [758, 446] on td "SLEEVE HEAT SHRINKABLE (BOOT C105, "N1-B")" at bounding box center [657, 442] width 212 height 38
click at [302, 473] on link "222K121-25" at bounding box center [308, 474] width 55 height 14
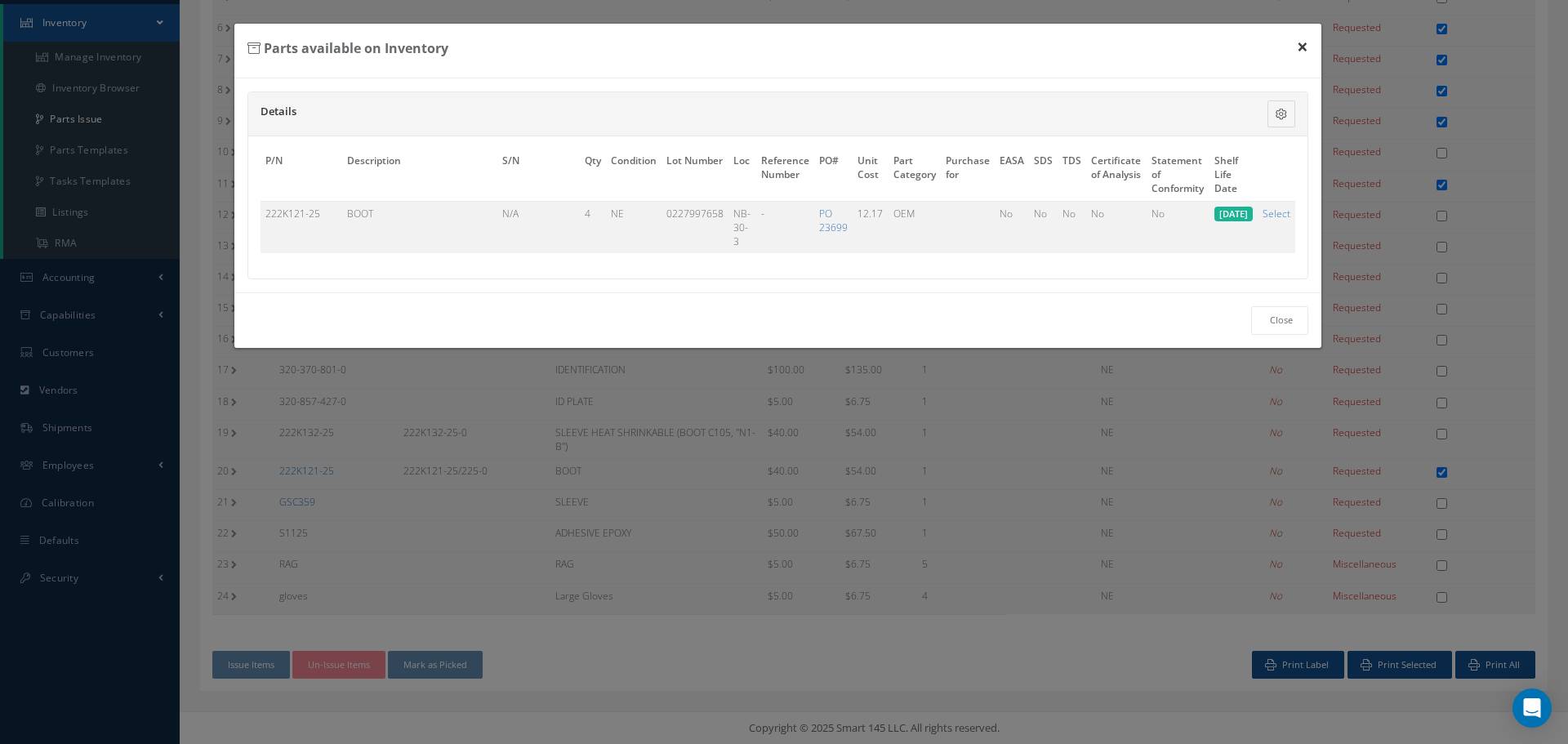
click at [1304, 49] on button "×" at bounding box center [1302, 46] width 37 height 46
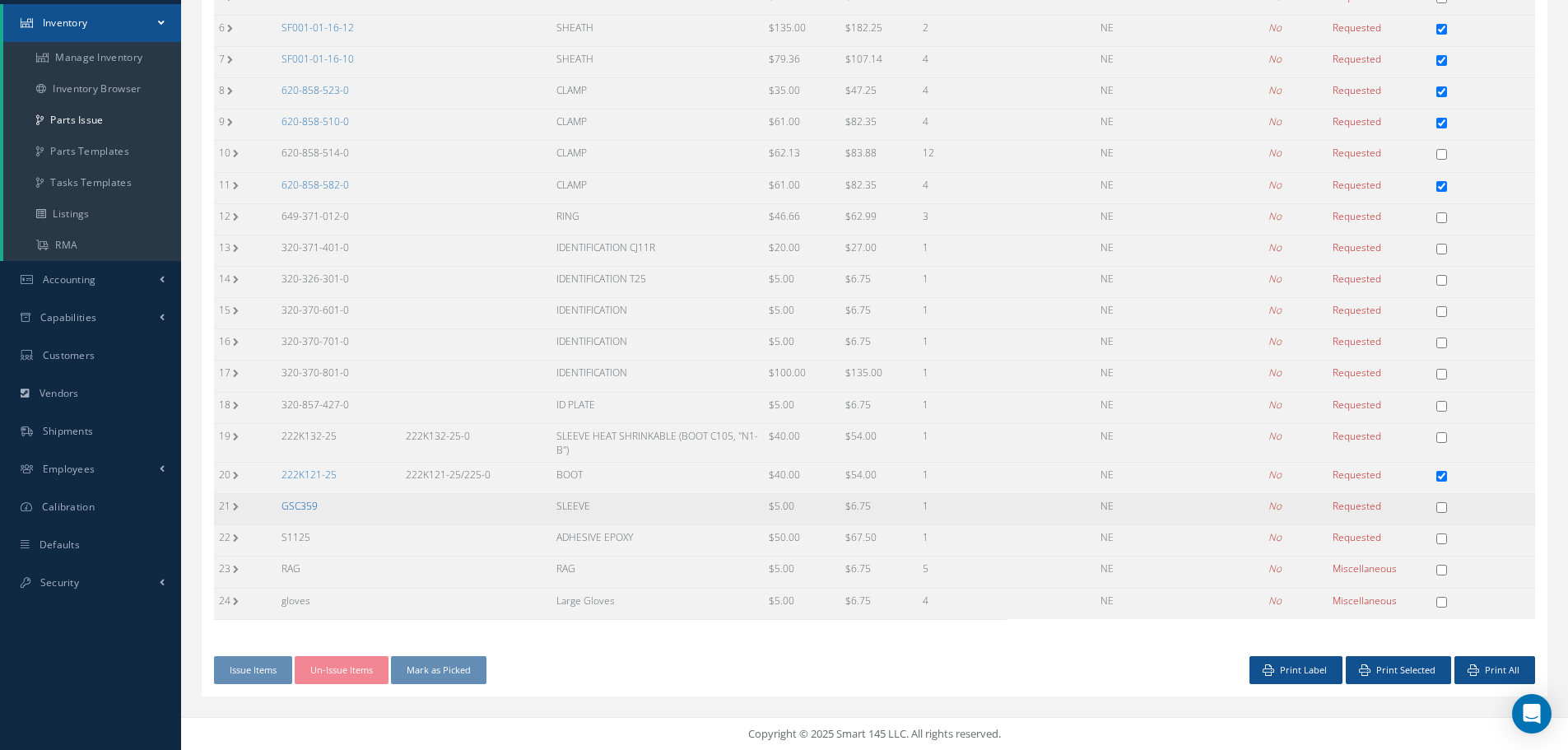
click at [310, 511] on link "GSC359" at bounding box center [299, 506] width 36 height 14
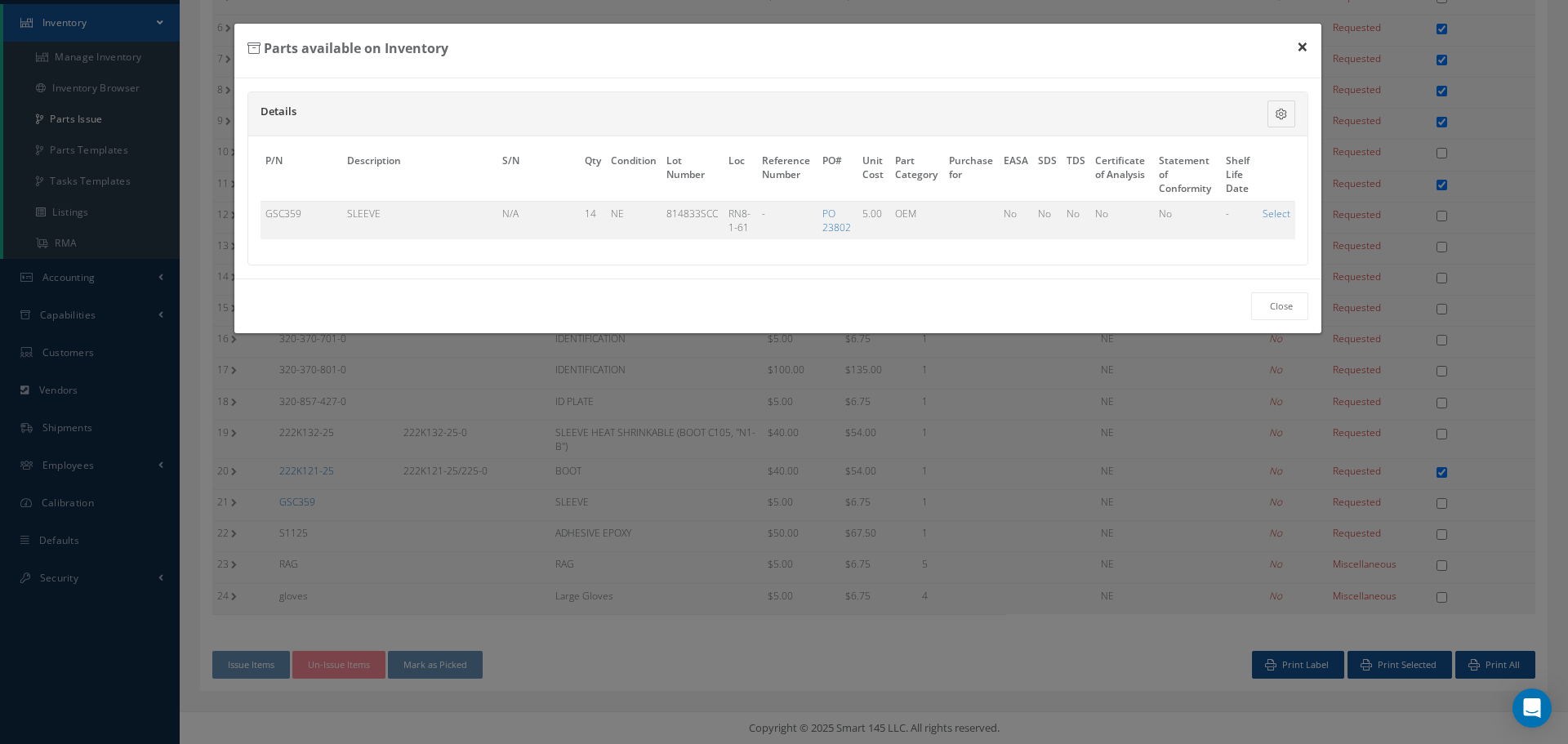
click at [1305, 49] on button "×" at bounding box center [1302, 46] width 37 height 46
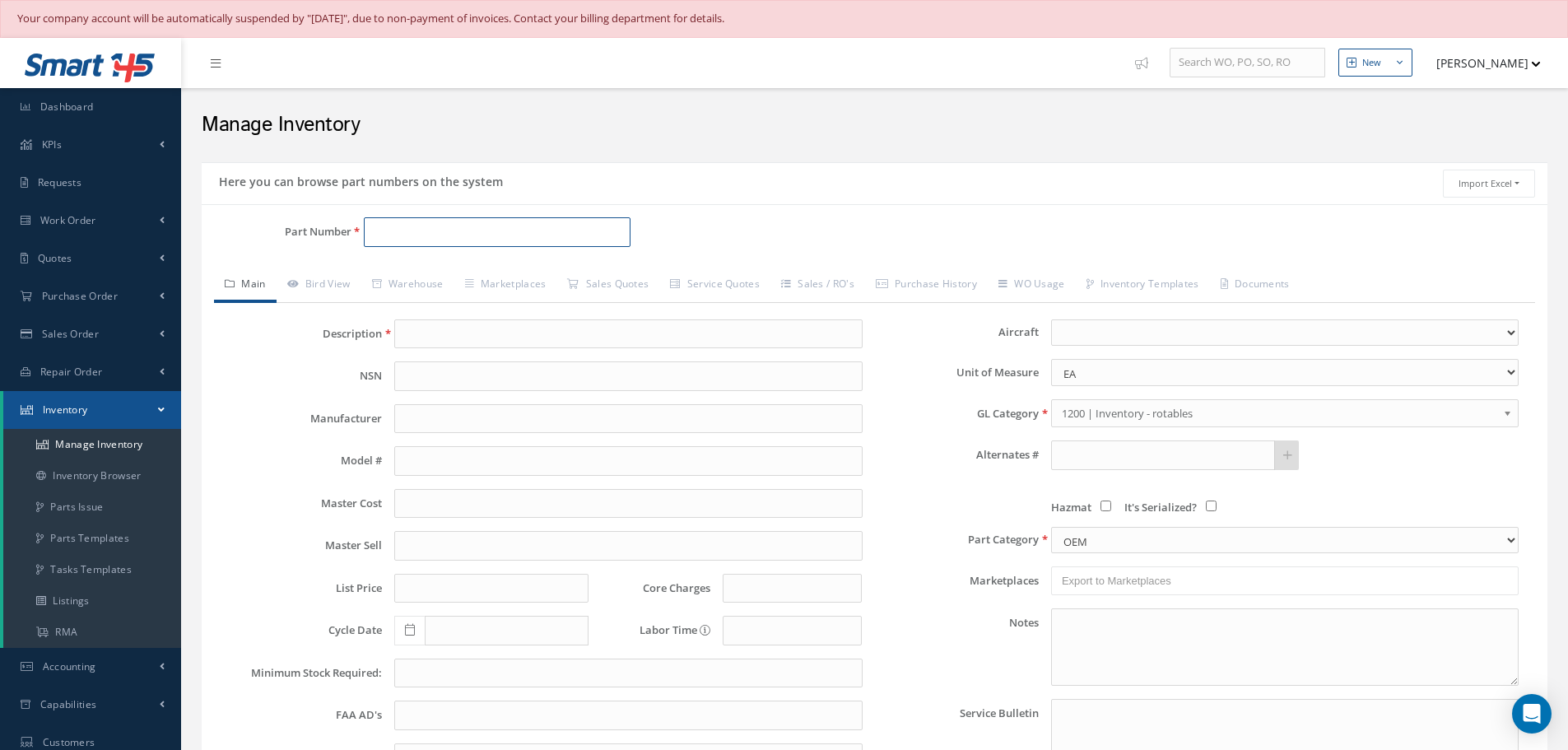
paste input "SF001-01-16-12"
click at [421, 281] on link "Warehouse" at bounding box center [408, 286] width 93 height 35
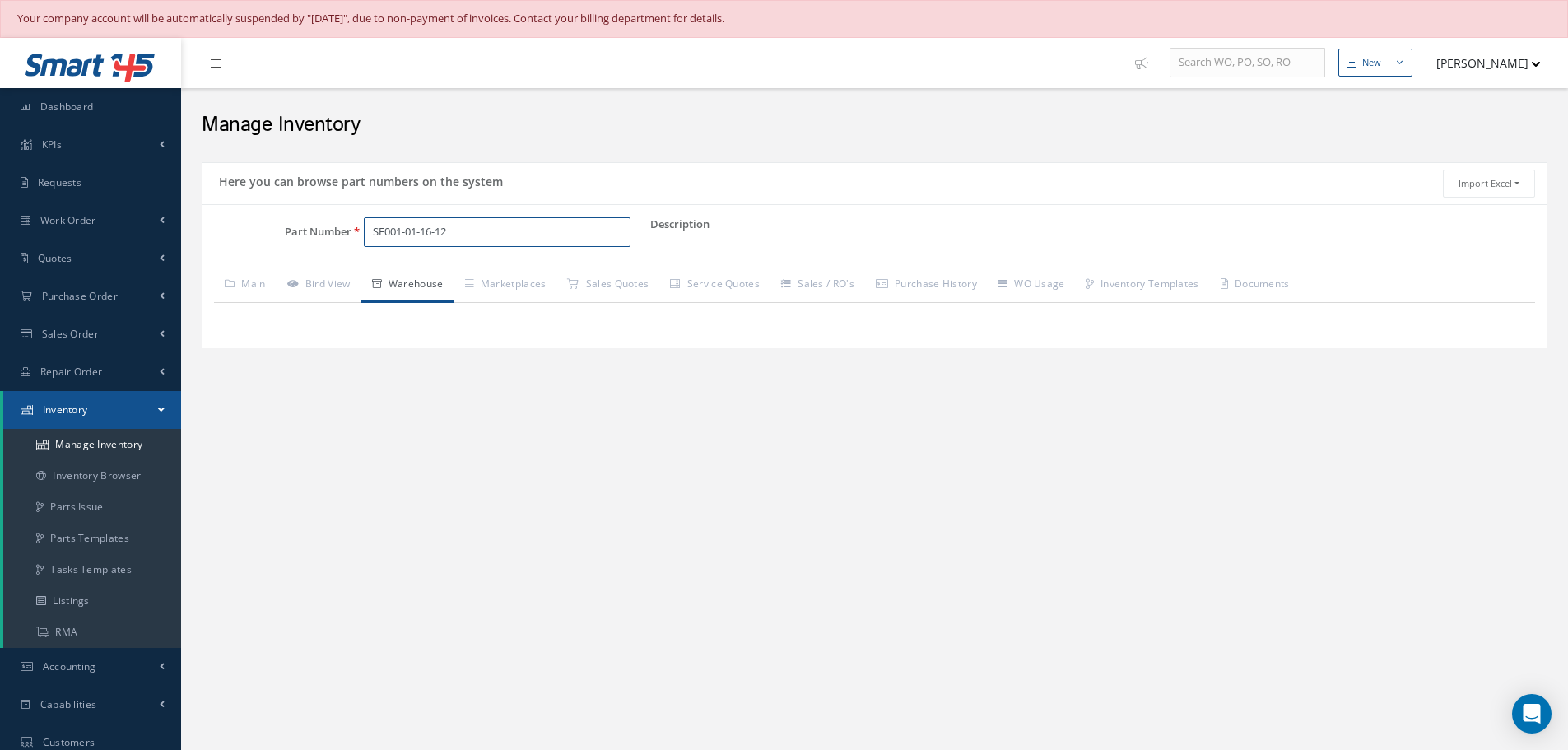
click at [463, 234] on input "SF001-01-16-12" at bounding box center [497, 232] width 266 height 30
click at [460, 232] on input "SF001-01-16-12" at bounding box center [497, 232] width 266 height 30
type input "S"
paste input "SF001-01-16-12"
click at [410, 275] on span "SF001-01-16-12" at bounding box center [443, 275] width 148 height 17
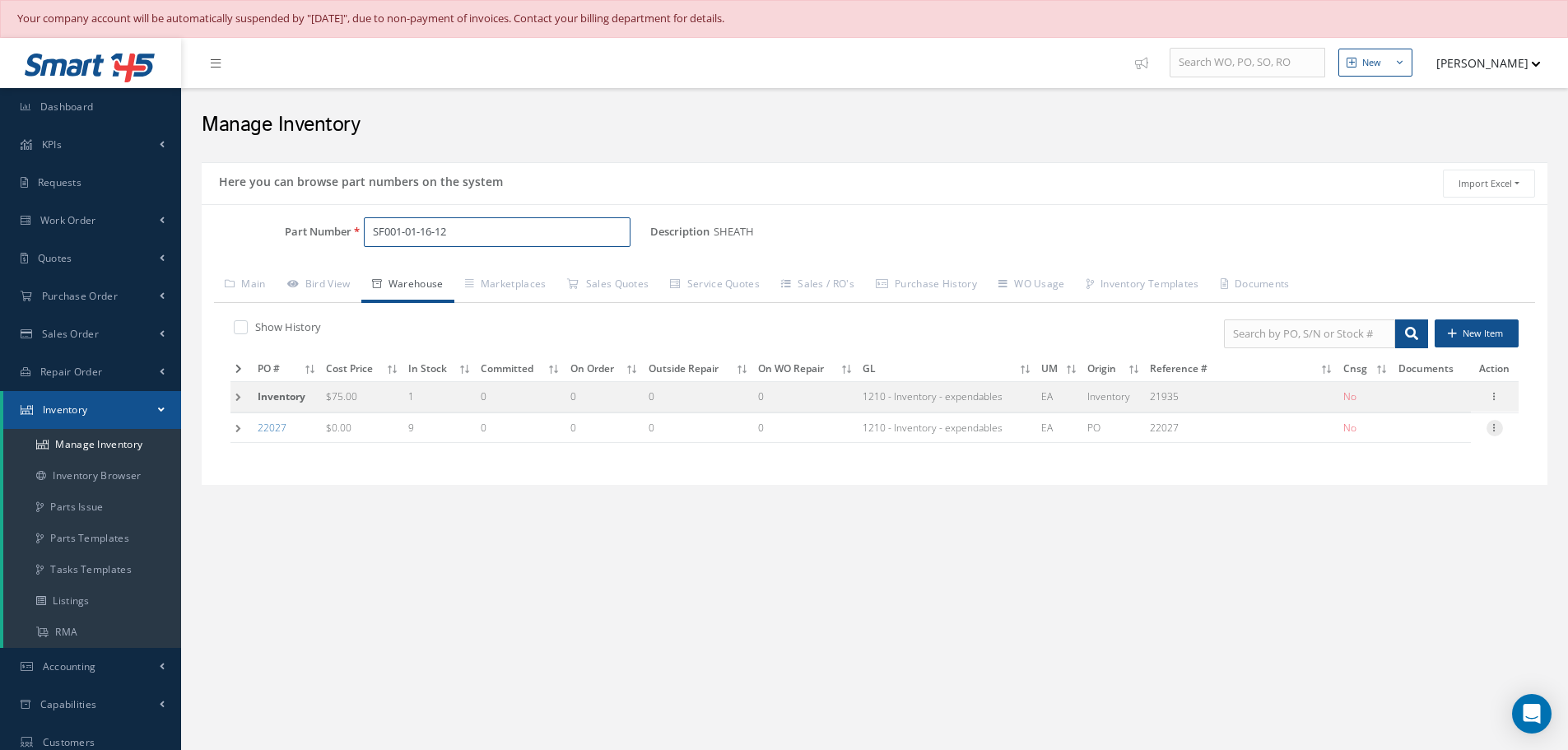
type input "SF001-01-16-12"
click at [1493, 429] on icon at bounding box center [1494, 426] width 17 height 13
drag, startPoint x: 1410, startPoint y: 439, endPoint x: 1380, endPoint y: 440, distance: 30.0
click at [1410, 438] on link "Edit" at bounding box center [1418, 438] width 130 height 22
type input "0.00"
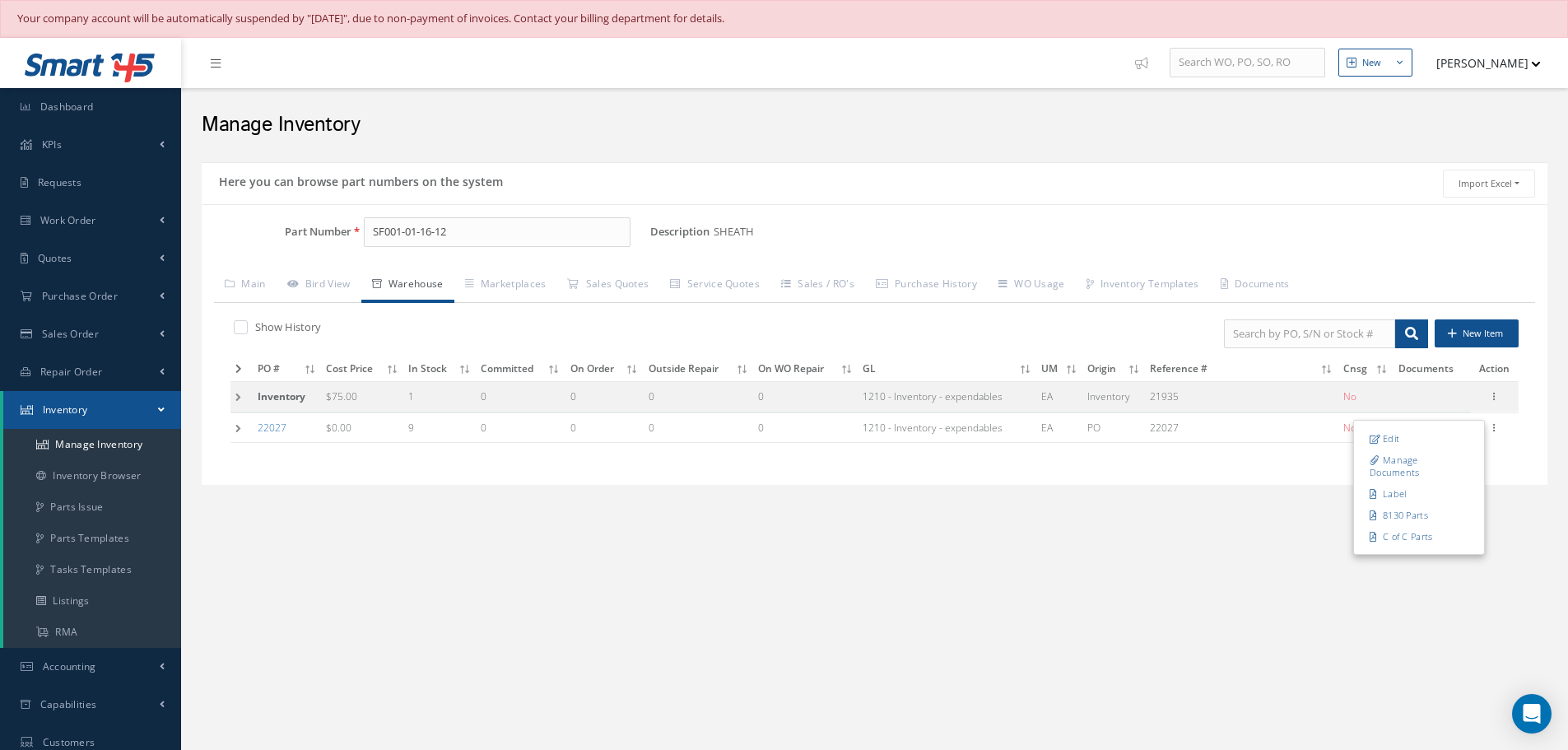
type input "[DATE]"
type input "22027"
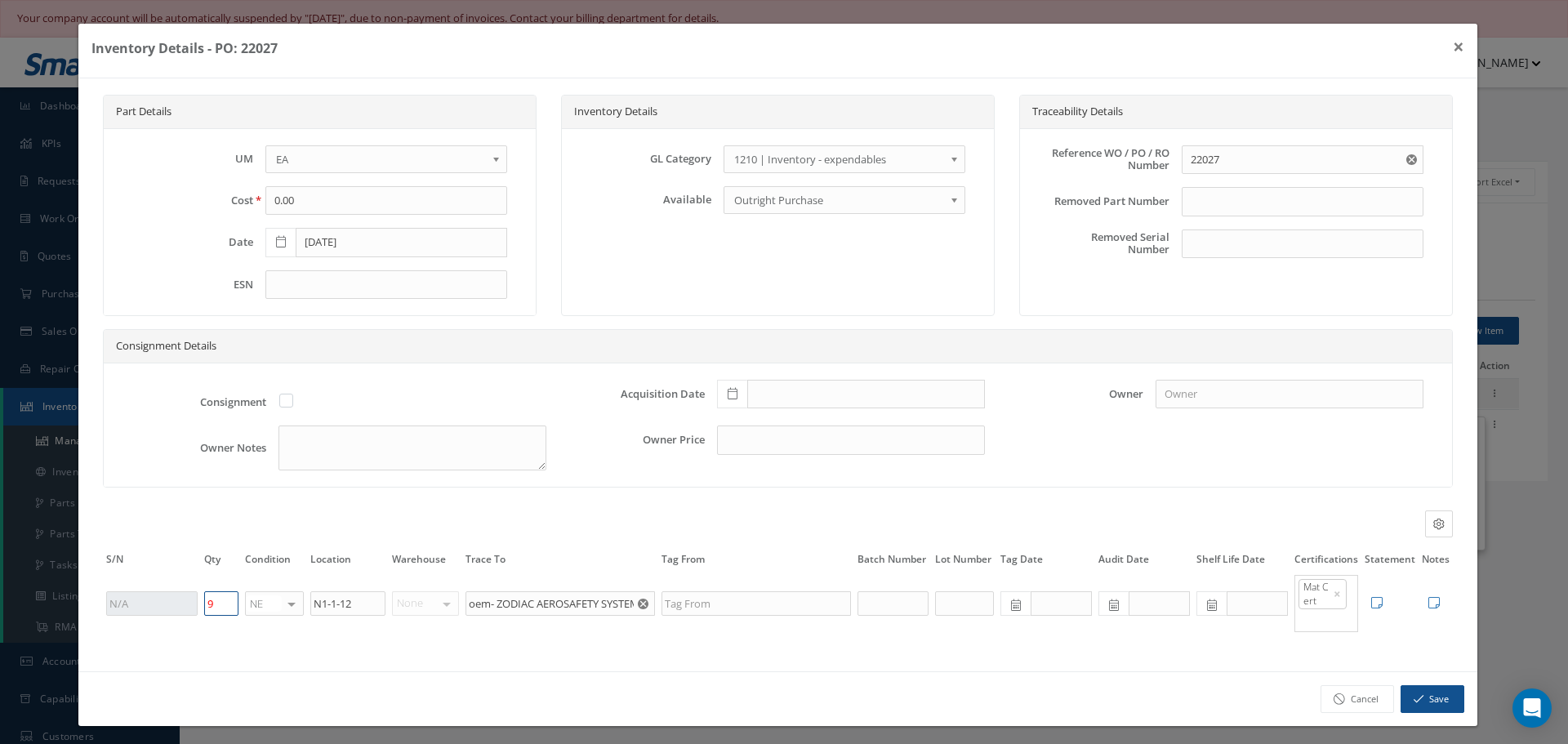
click at [217, 597] on input "9" at bounding box center [222, 603] width 35 height 24
type input "2"
click at [1429, 700] on button "Save" at bounding box center [1432, 699] width 64 height 29
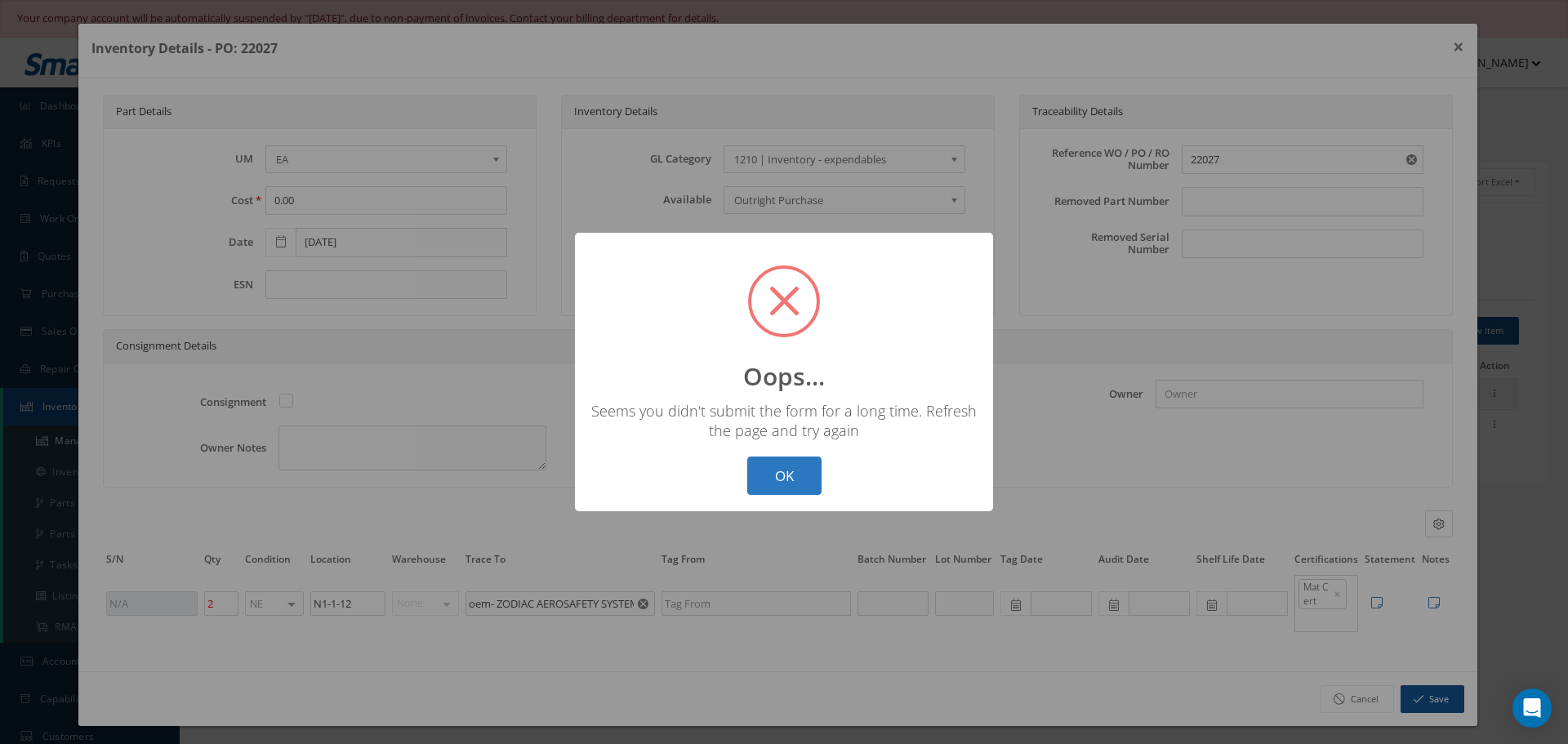
click at [774, 476] on button "OK" at bounding box center [784, 476] width 75 height 38
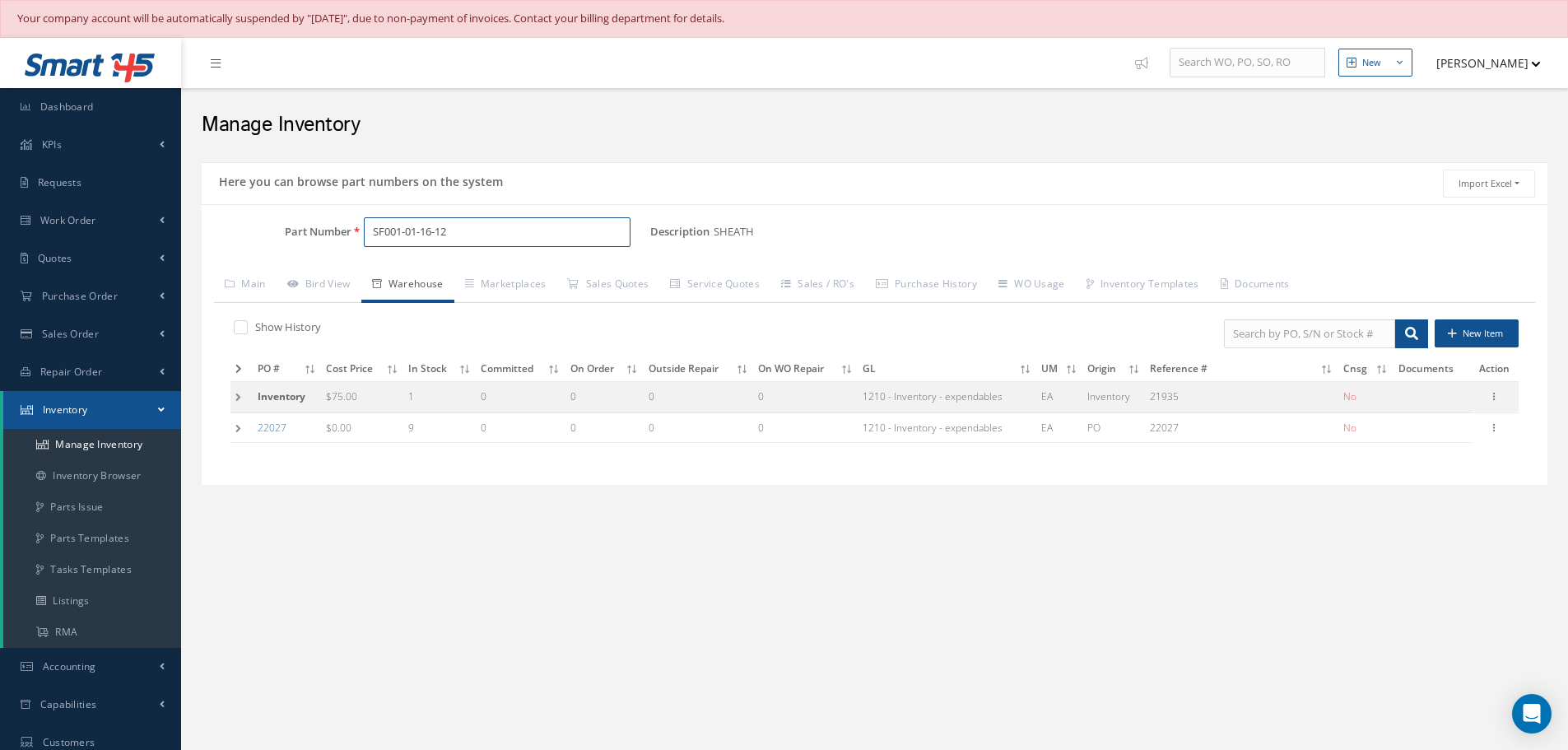
drag, startPoint x: 371, startPoint y: 230, endPoint x: 494, endPoint y: 239, distance: 123.3
click at [494, 239] on input "SF001-01-16-12" at bounding box center [497, 232] width 266 height 30
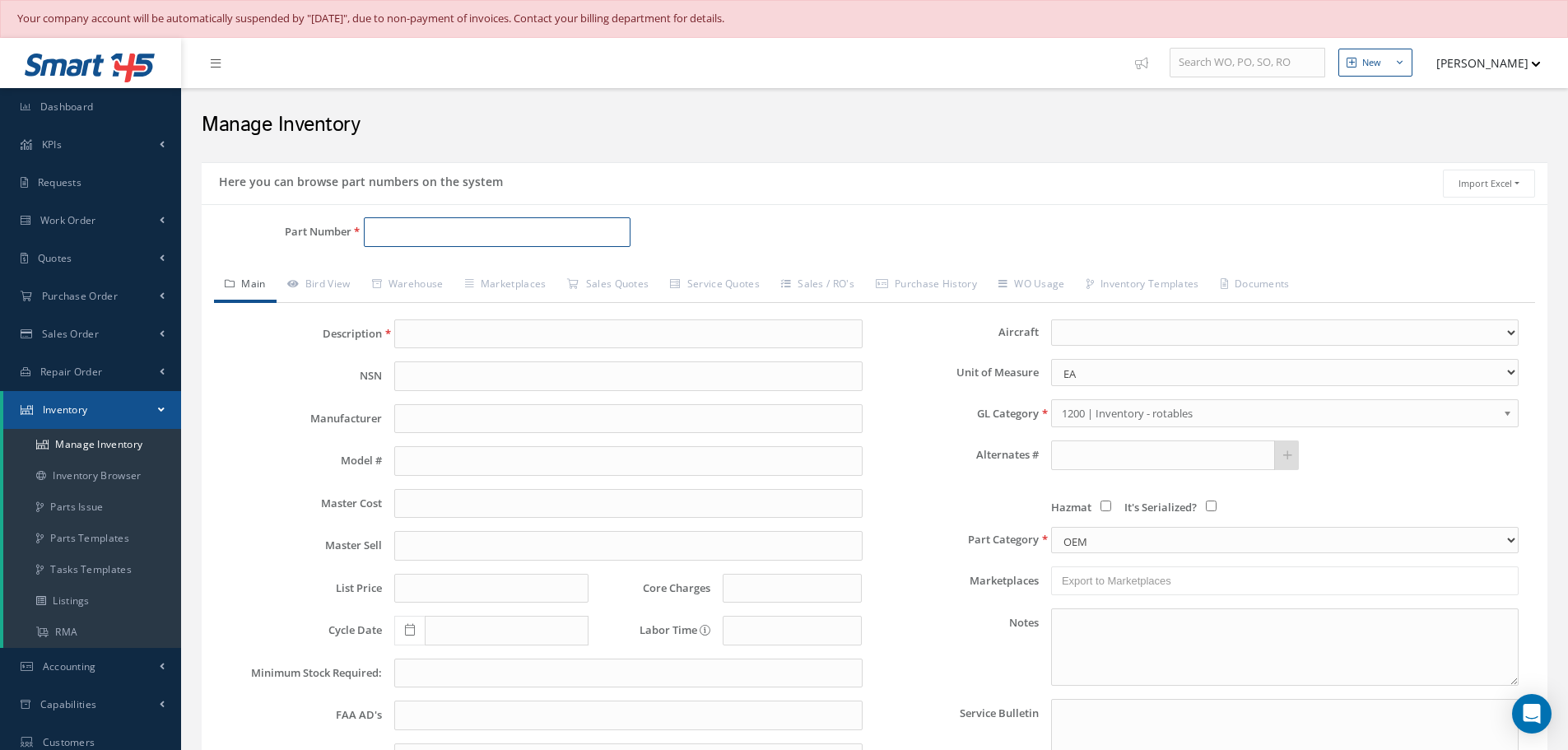
paste input "SF001-01-16-12"
type input "SF001-01-16-12"
click at [438, 278] on span "SF001-01-16-12" at bounding box center [443, 275] width 148 height 17
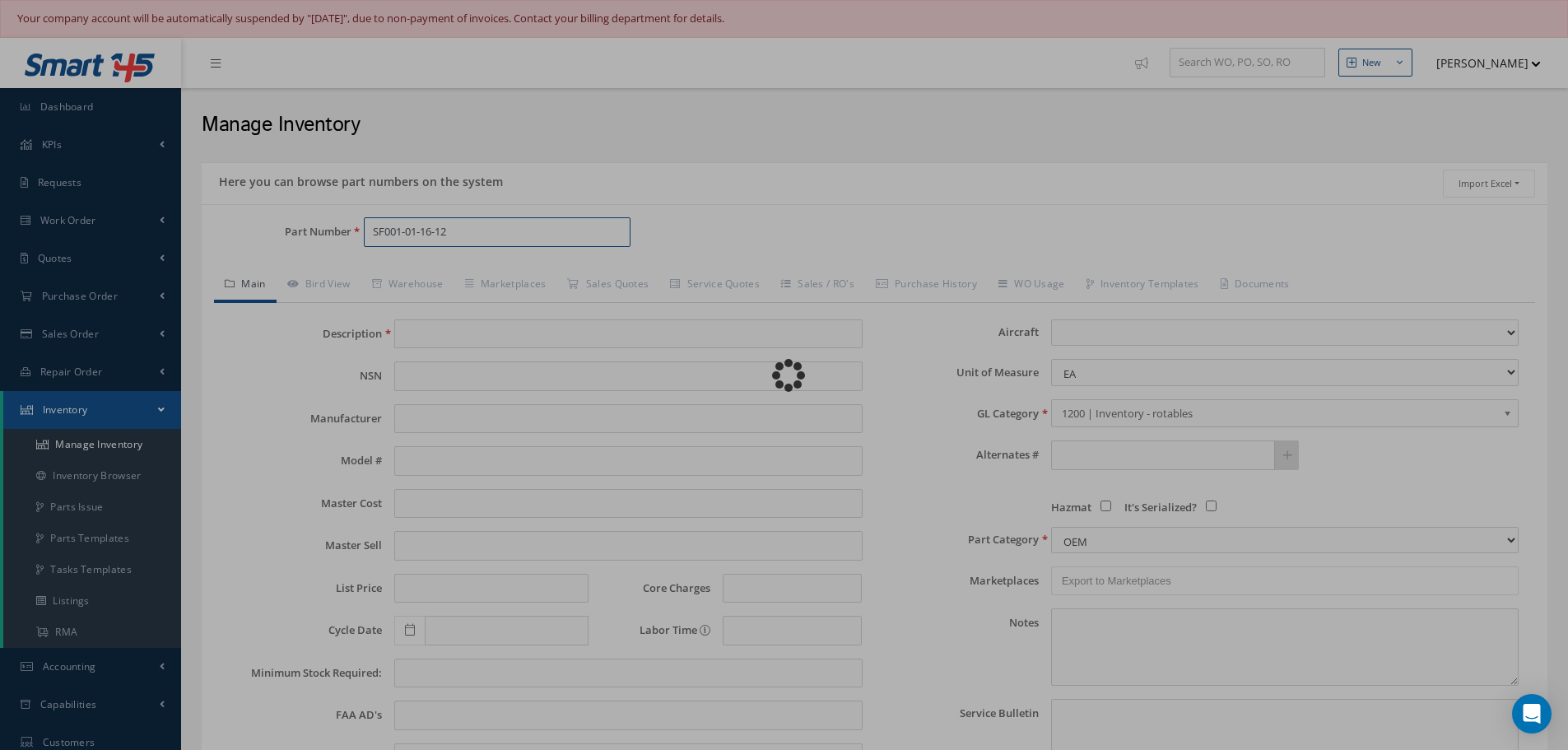
type input "SHEATH"
type input "75.00"
type input "0.00"
select select
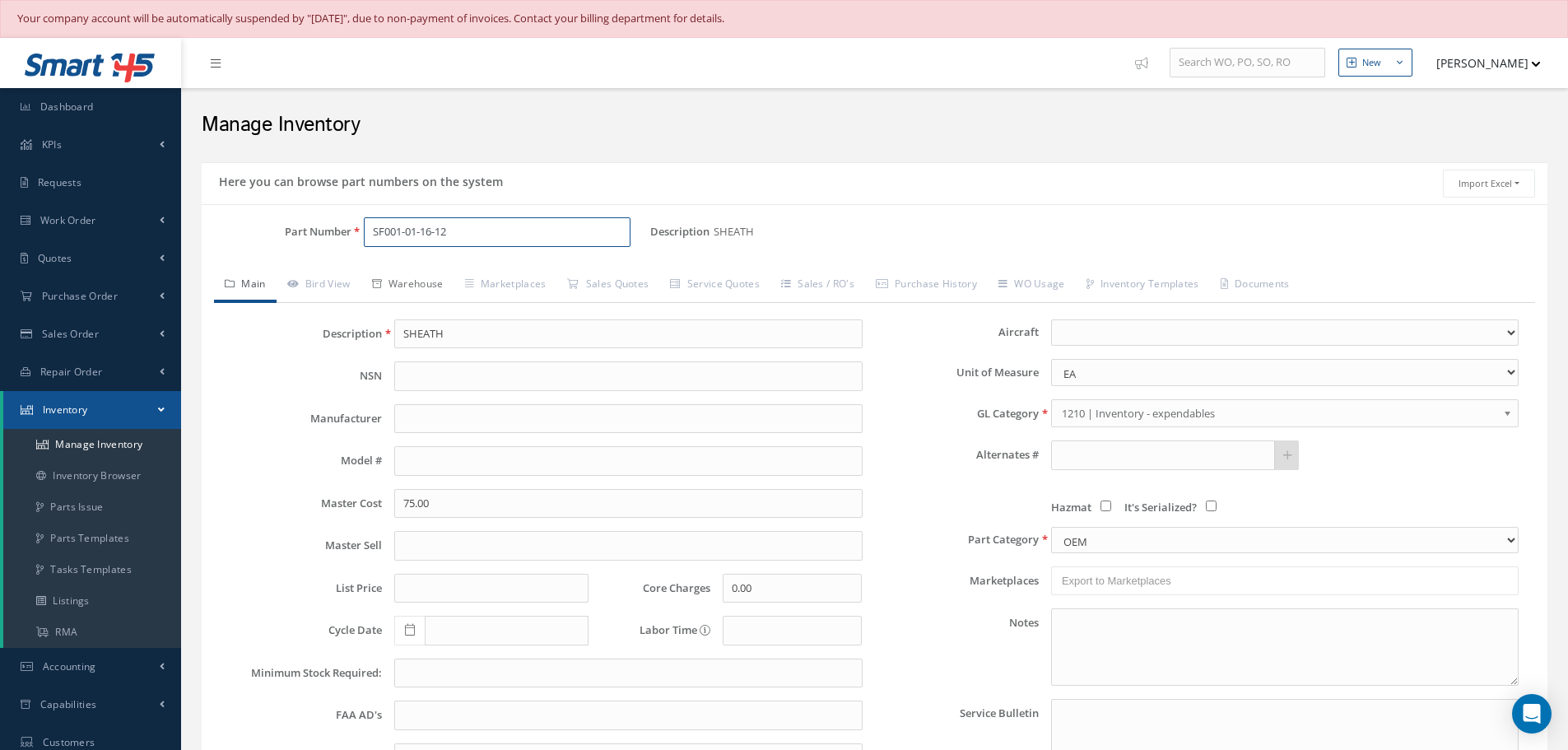
type input "SF001-01-16-12"
click at [435, 285] on link "Warehouse" at bounding box center [408, 286] width 93 height 35
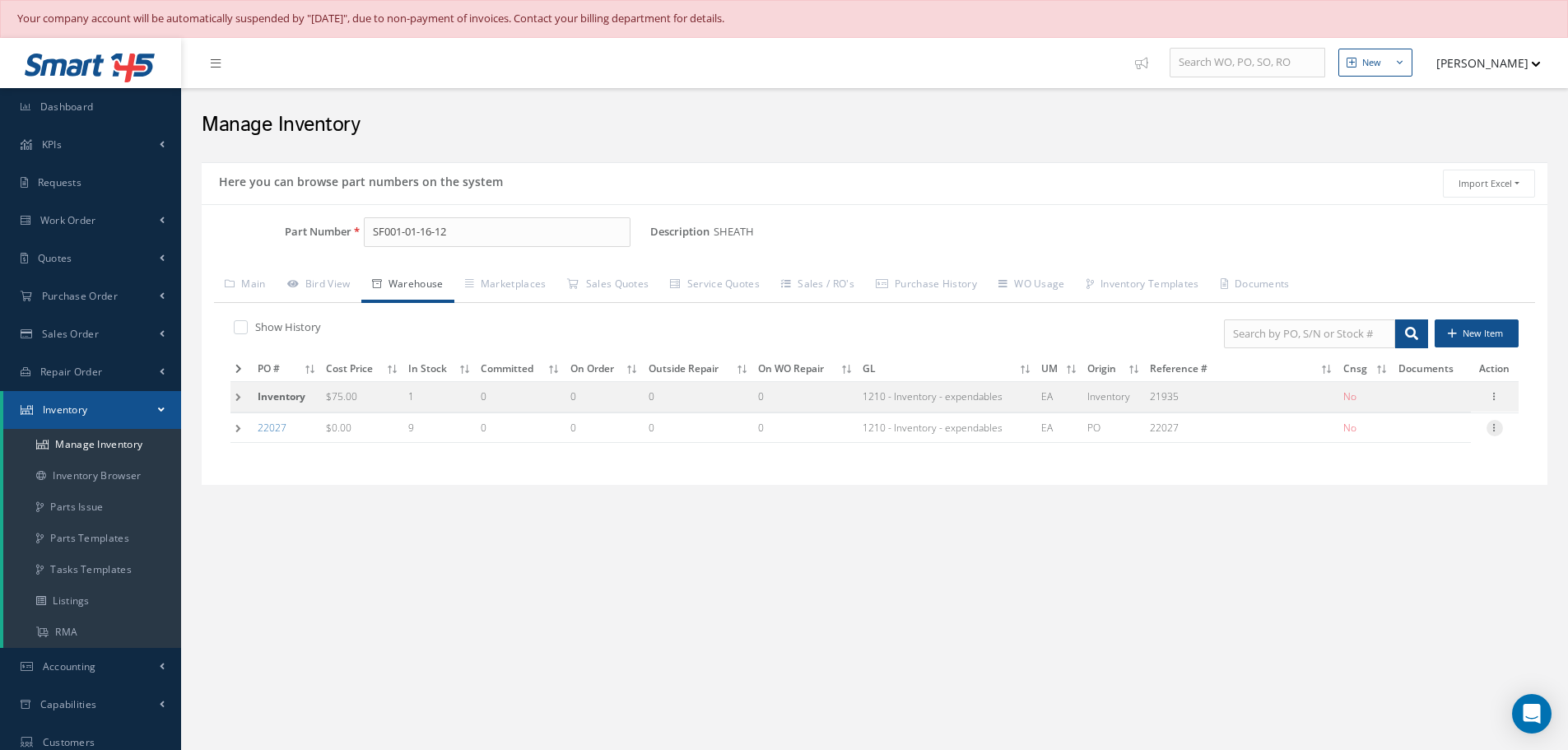
click at [1496, 428] on icon at bounding box center [1494, 426] width 17 height 13
click at [1445, 440] on link "Edit" at bounding box center [1418, 438] width 130 height 22
type input "0.00"
type input "[DATE]"
type input "22027"
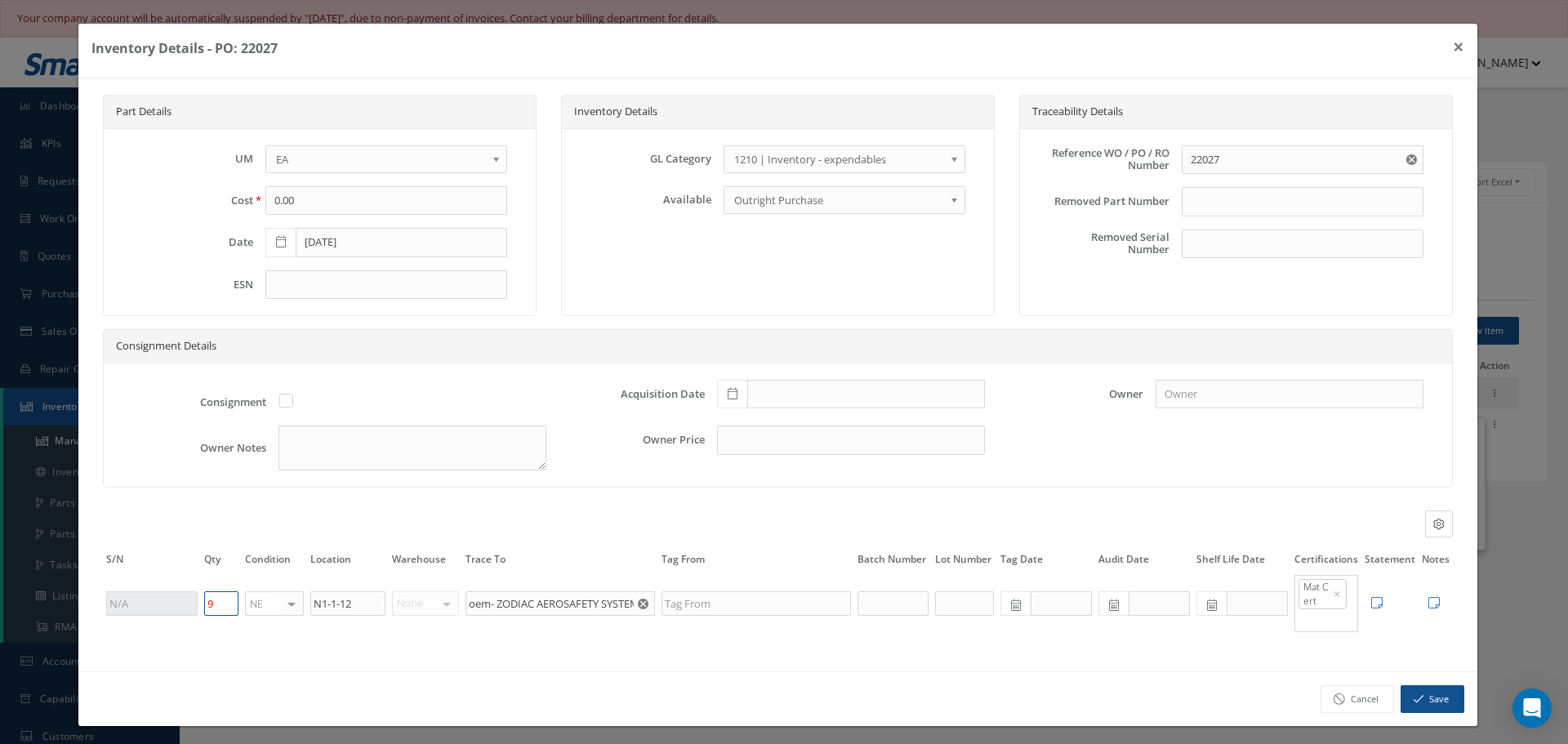
click at [234, 598] on input "9" at bounding box center [222, 603] width 35 height 24
type input "2"
click at [1422, 700] on button "Save" at bounding box center [1432, 699] width 64 height 29
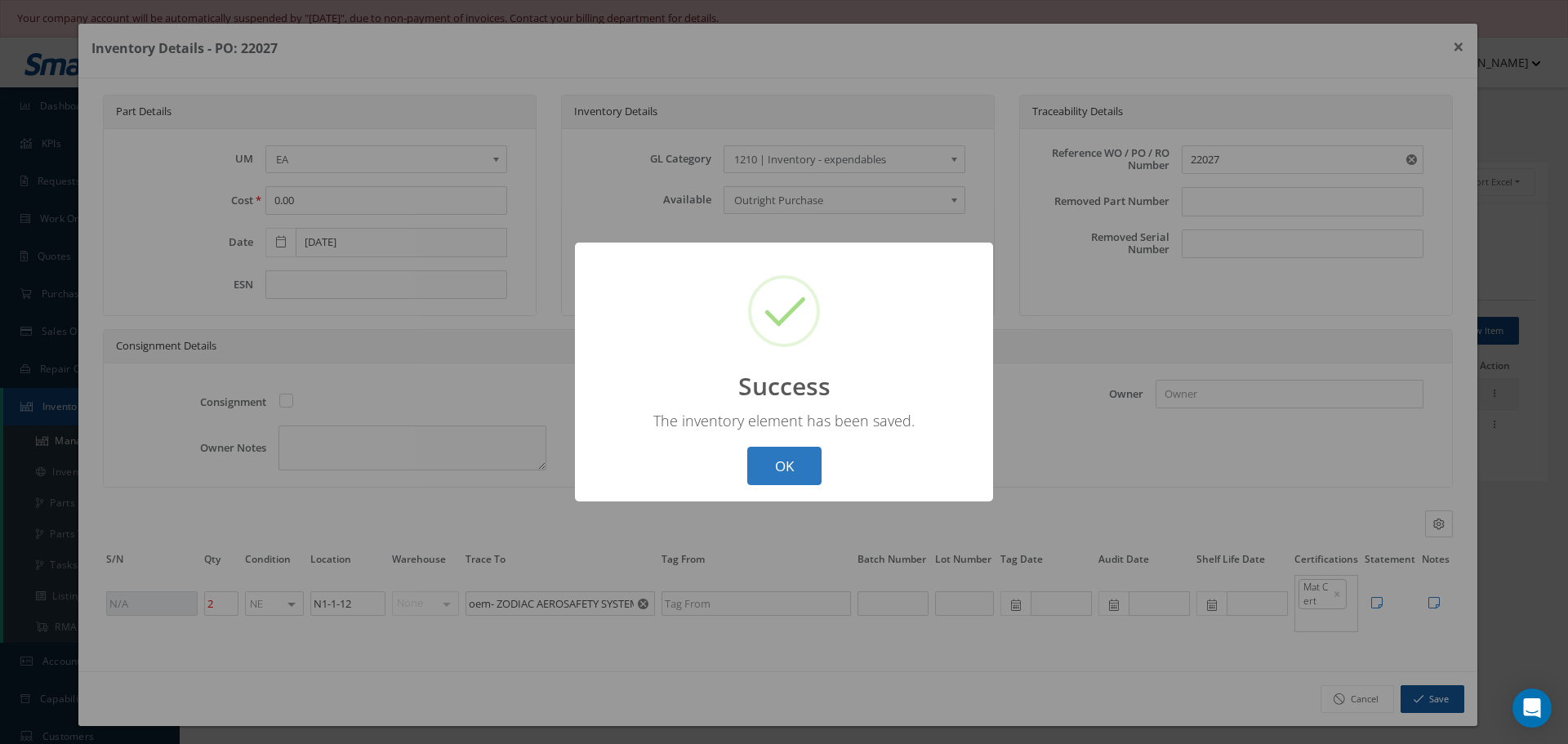
click at [795, 475] on button "OK" at bounding box center [784, 466] width 75 height 38
